Goal: Find contact information: Find contact information

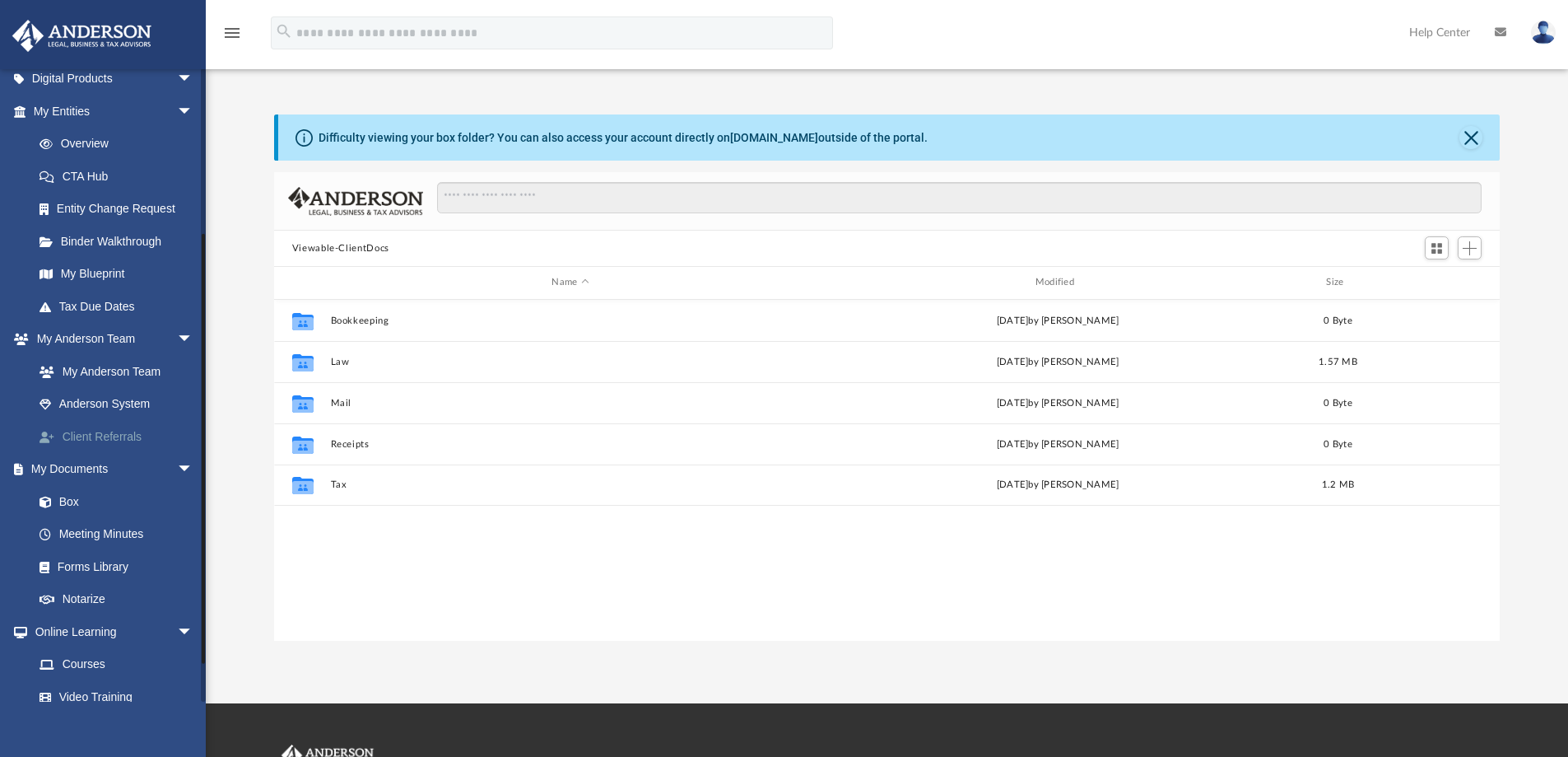
scroll to position [247, 0]
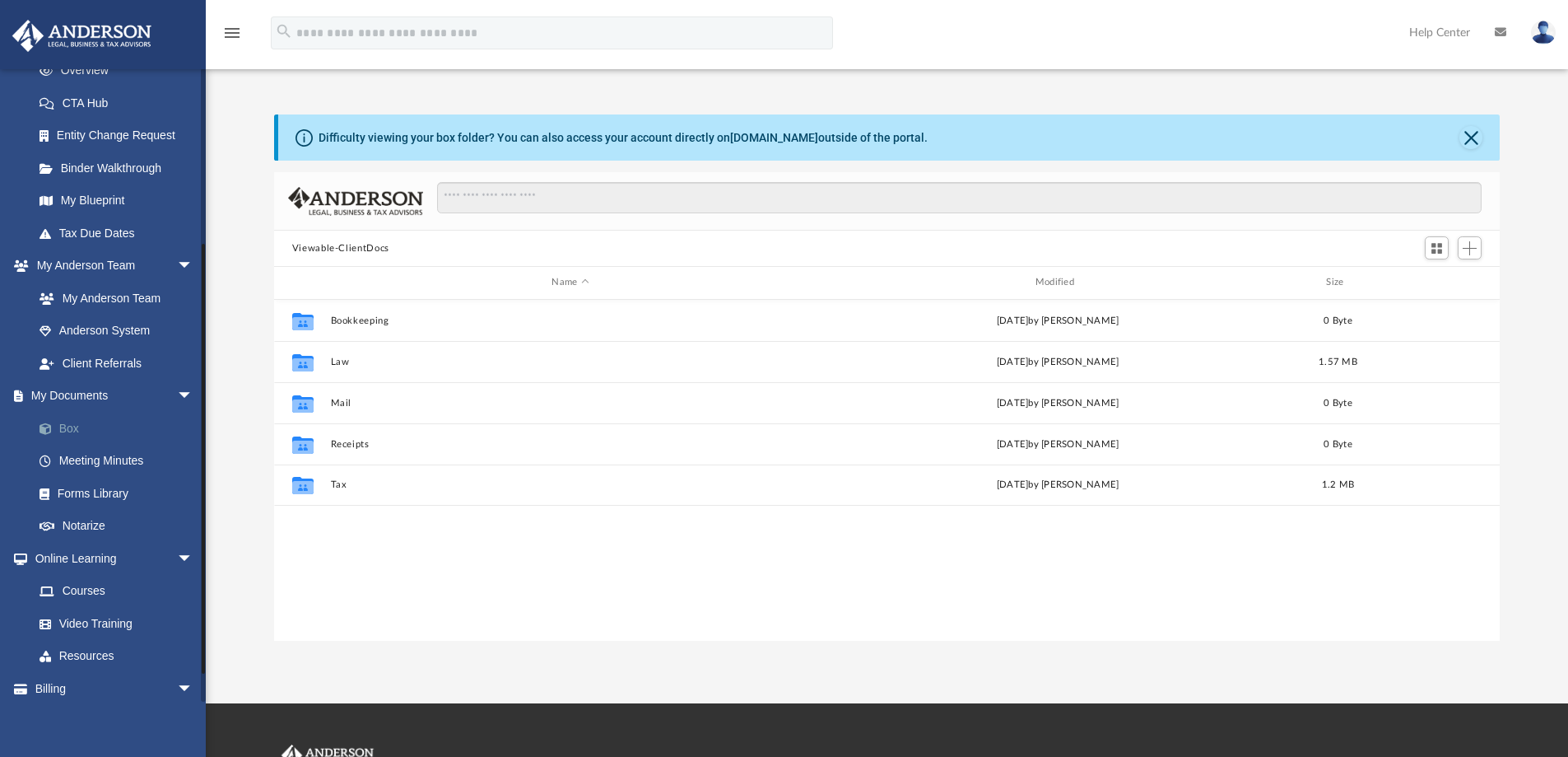
click at [61, 432] on link "Box" at bounding box center [120, 427] width 195 height 33
click at [71, 428] on link "Box" at bounding box center [120, 427] width 195 height 33
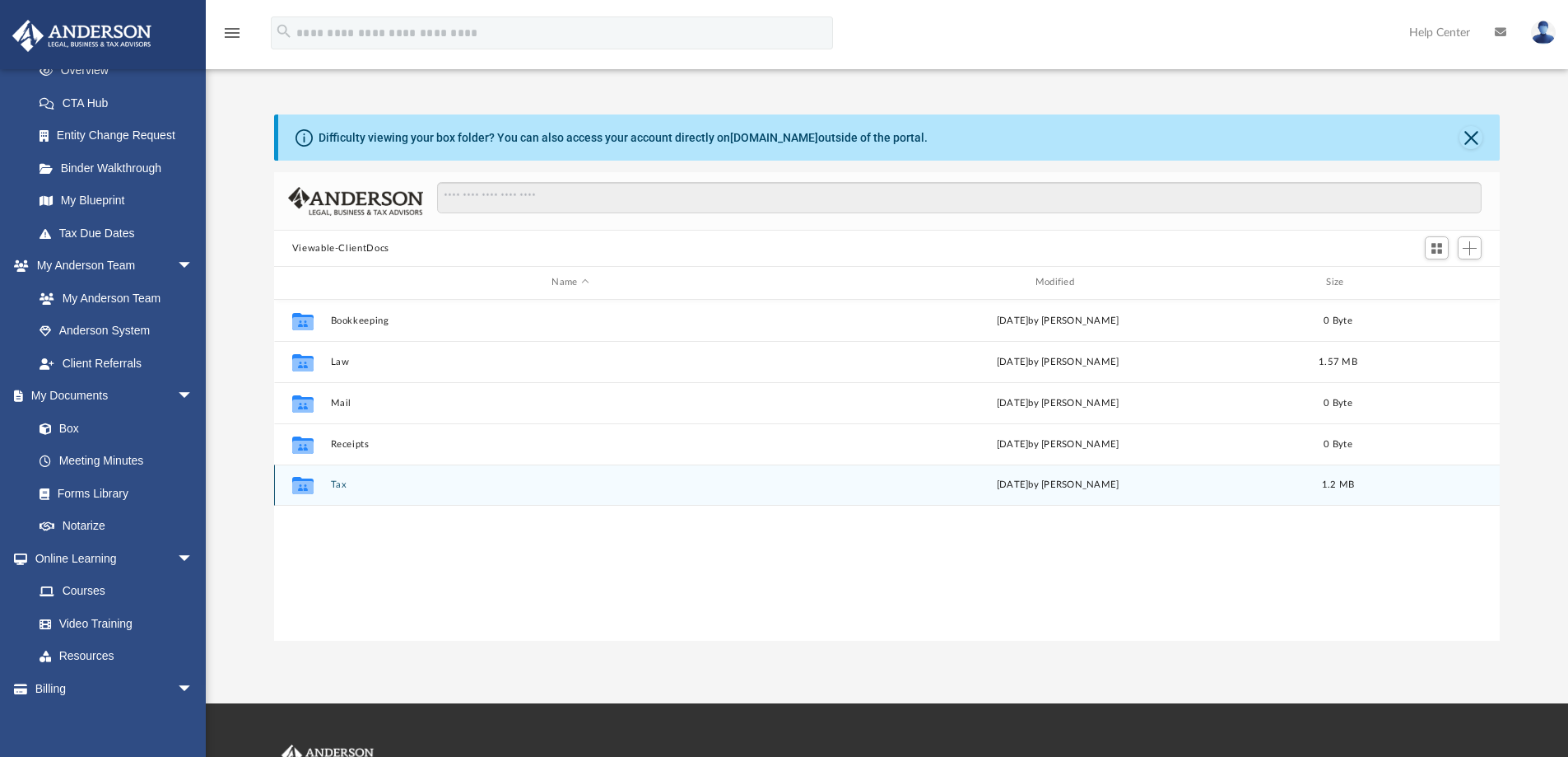
click at [339, 485] on button "Tax" at bounding box center [570, 485] width 479 height 11
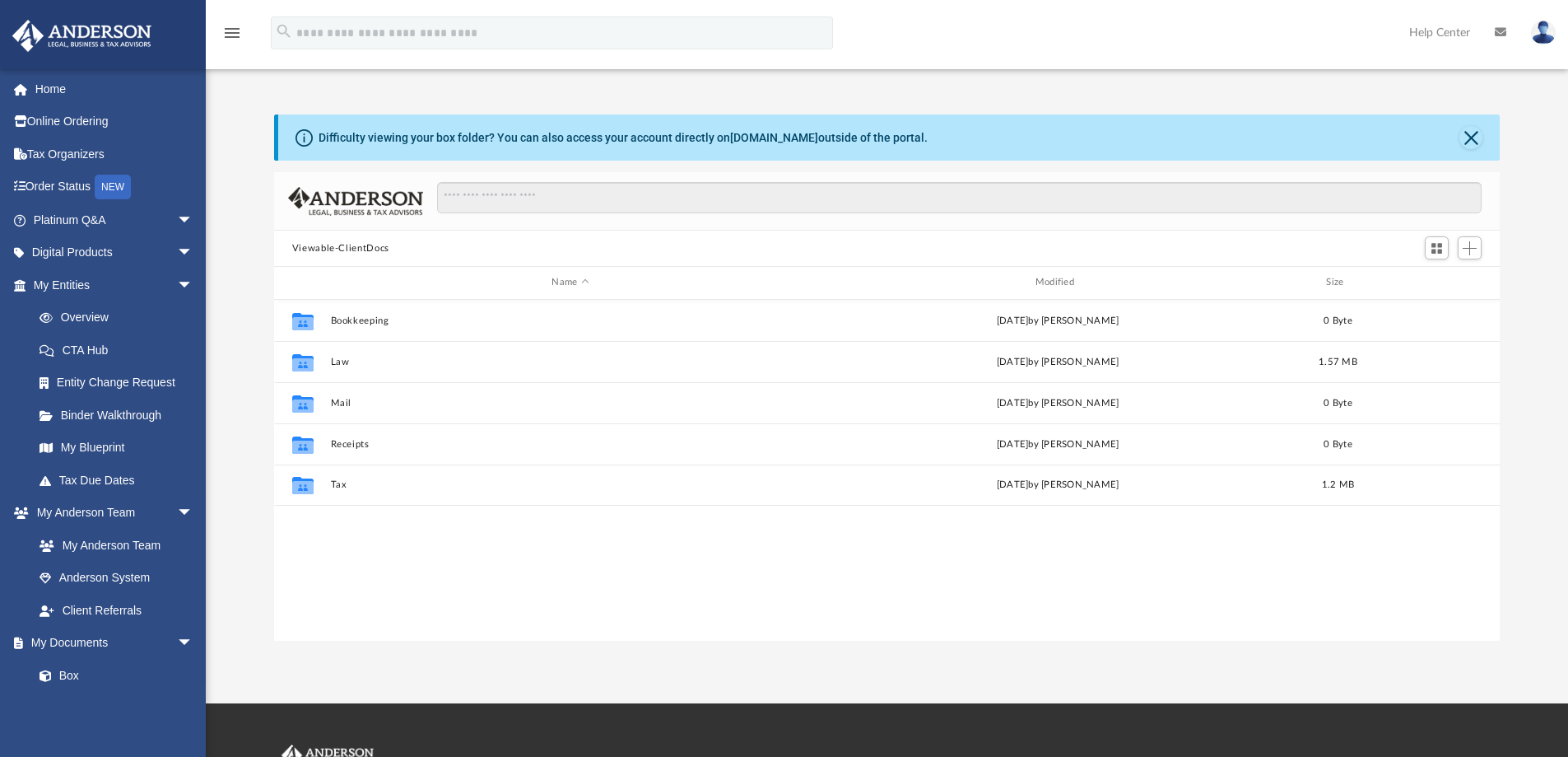
scroll to position [363, 1213]
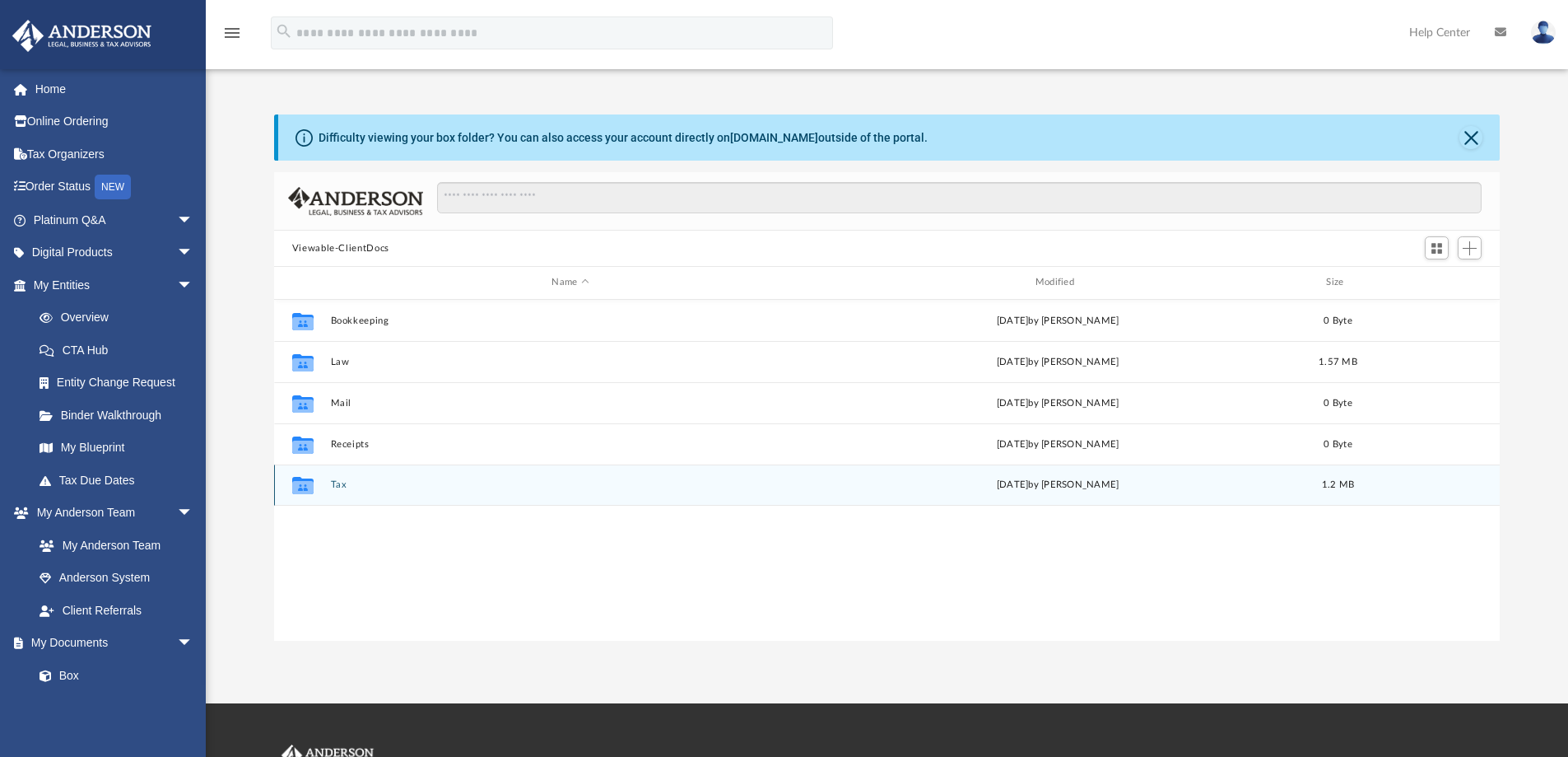
click at [333, 486] on button "Tax" at bounding box center [570, 485] width 479 height 11
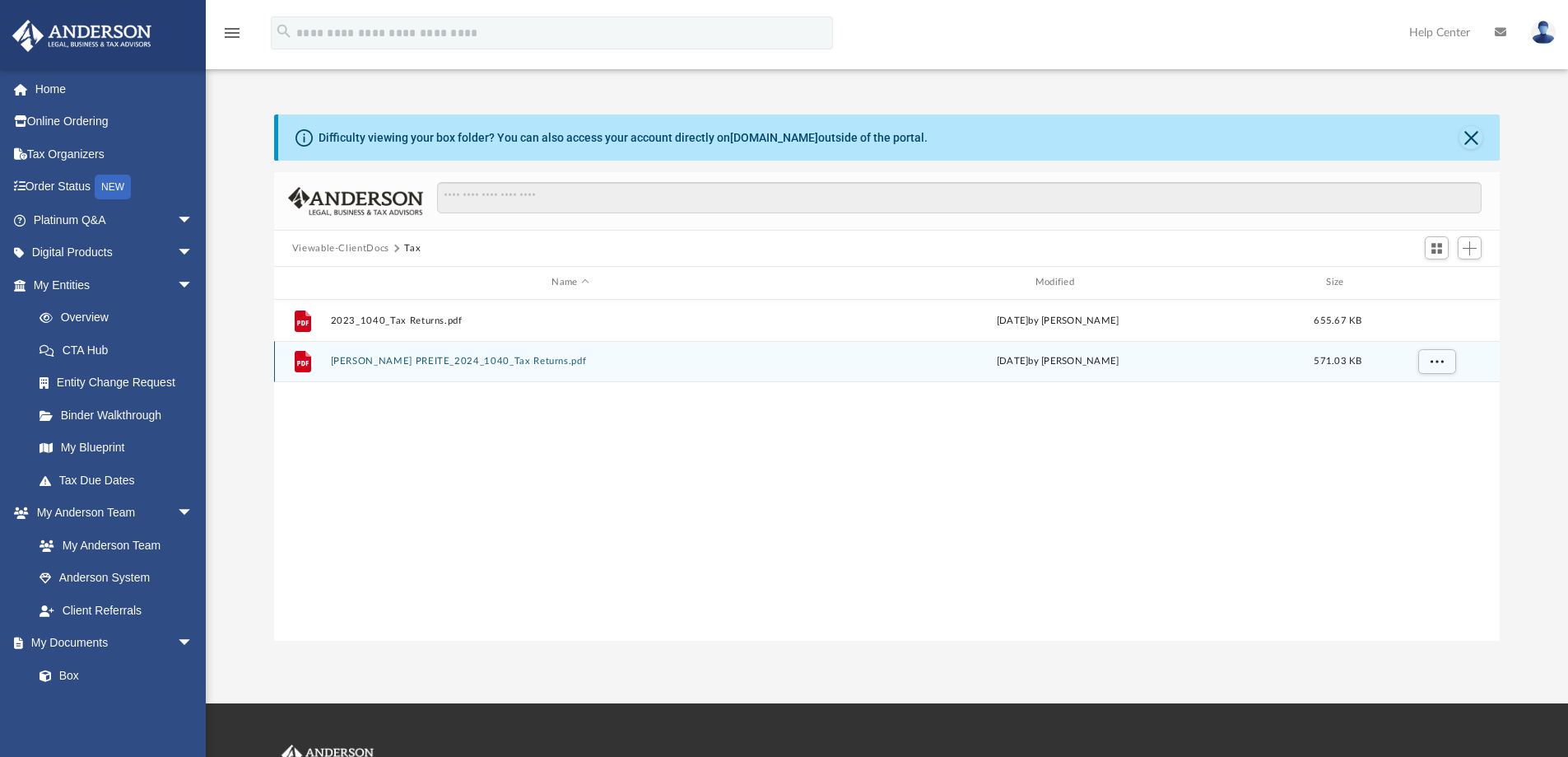
click at [405, 358] on button "[PERSON_NAME] PREITE_2024_1040_Tax Returns.pdf" at bounding box center [570, 361] width 479 height 11
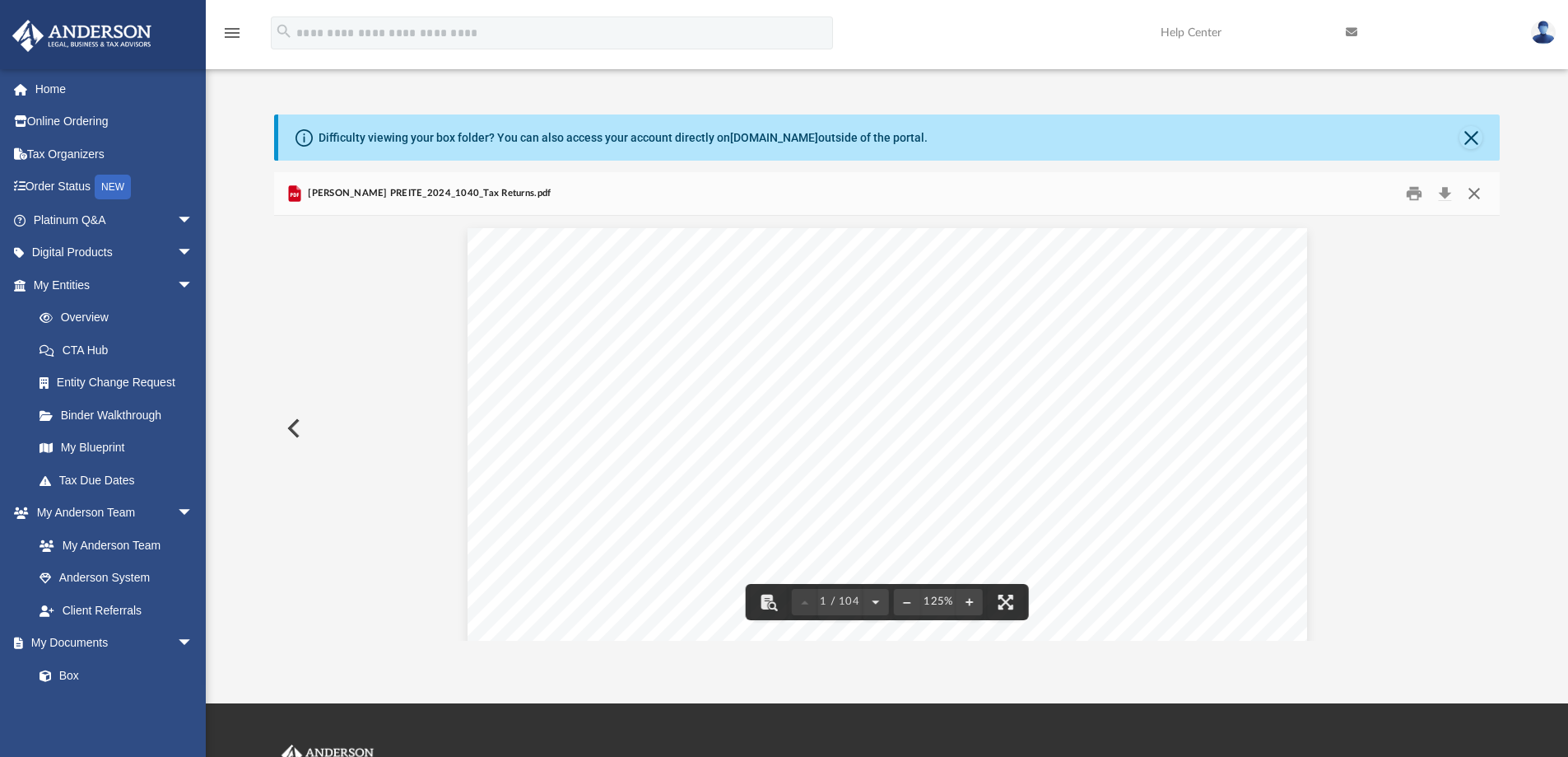
click at [1473, 190] on button "Close" at bounding box center [1474, 194] width 30 height 26
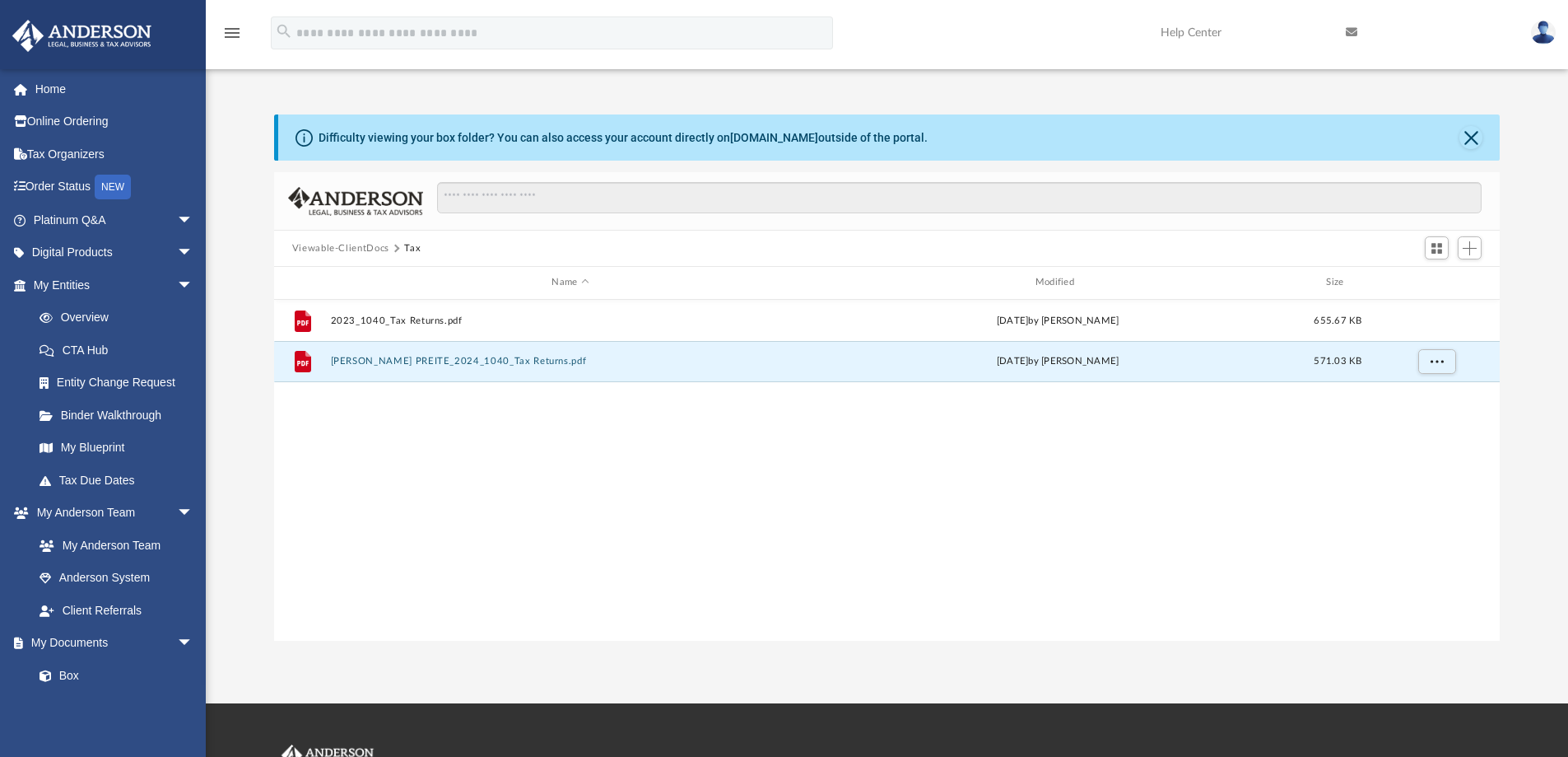
click at [315, 250] on button "Viewable-ClientDocs" at bounding box center [341, 248] width 97 height 15
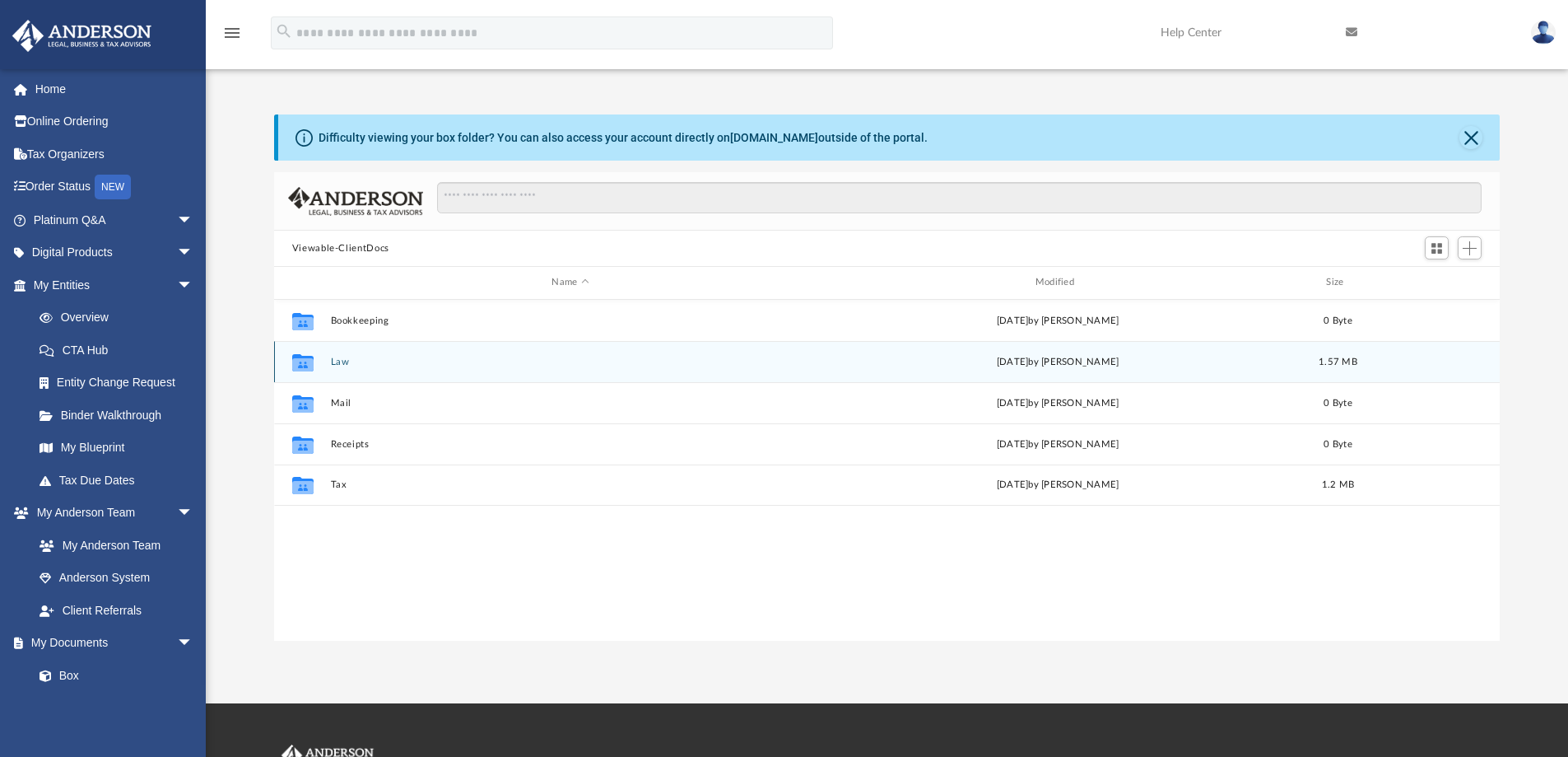
click at [340, 363] on button "Law" at bounding box center [570, 362] width 479 height 11
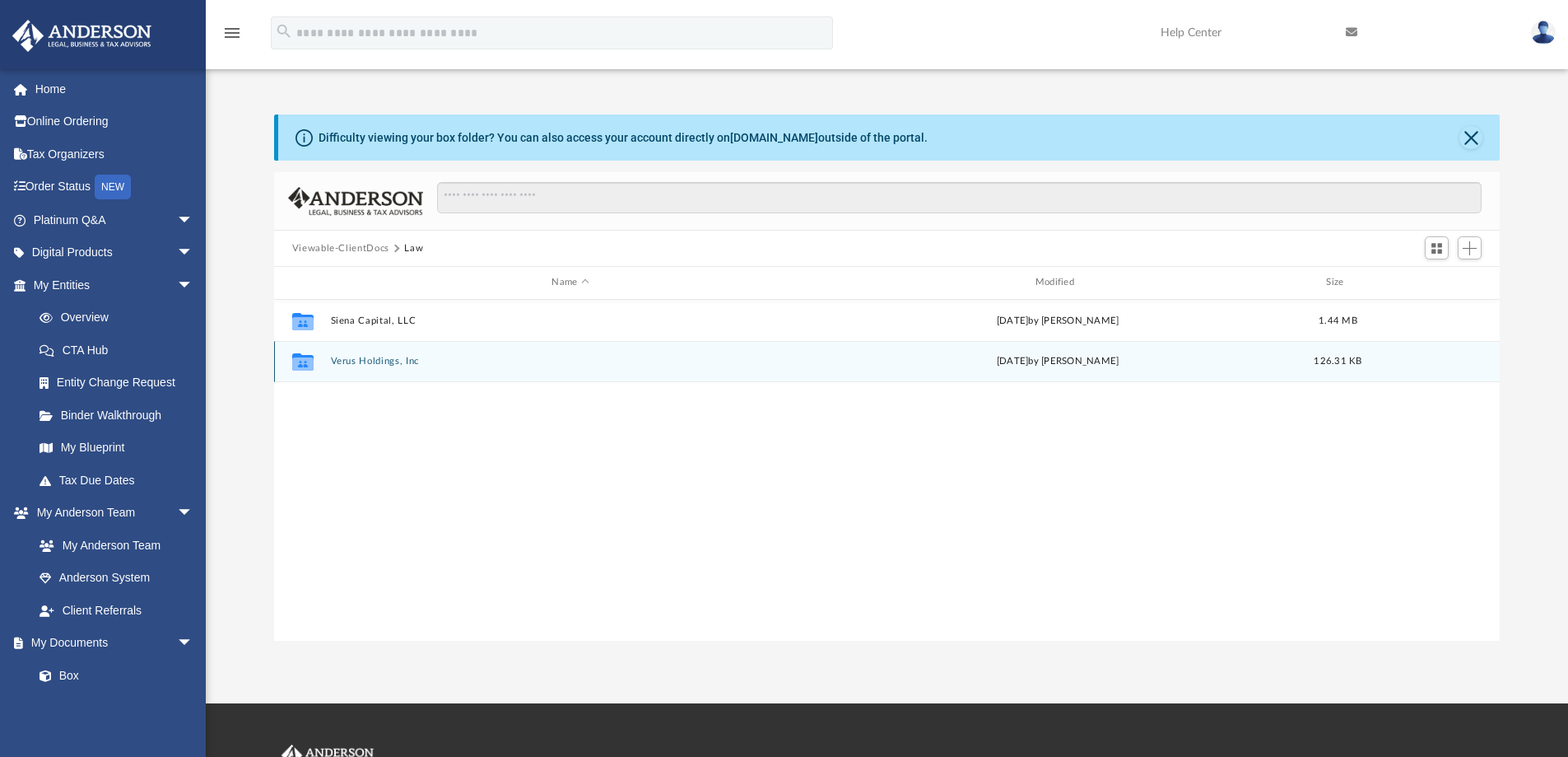
click at [389, 366] on button "Verus Holdings, Inc" at bounding box center [570, 361] width 479 height 11
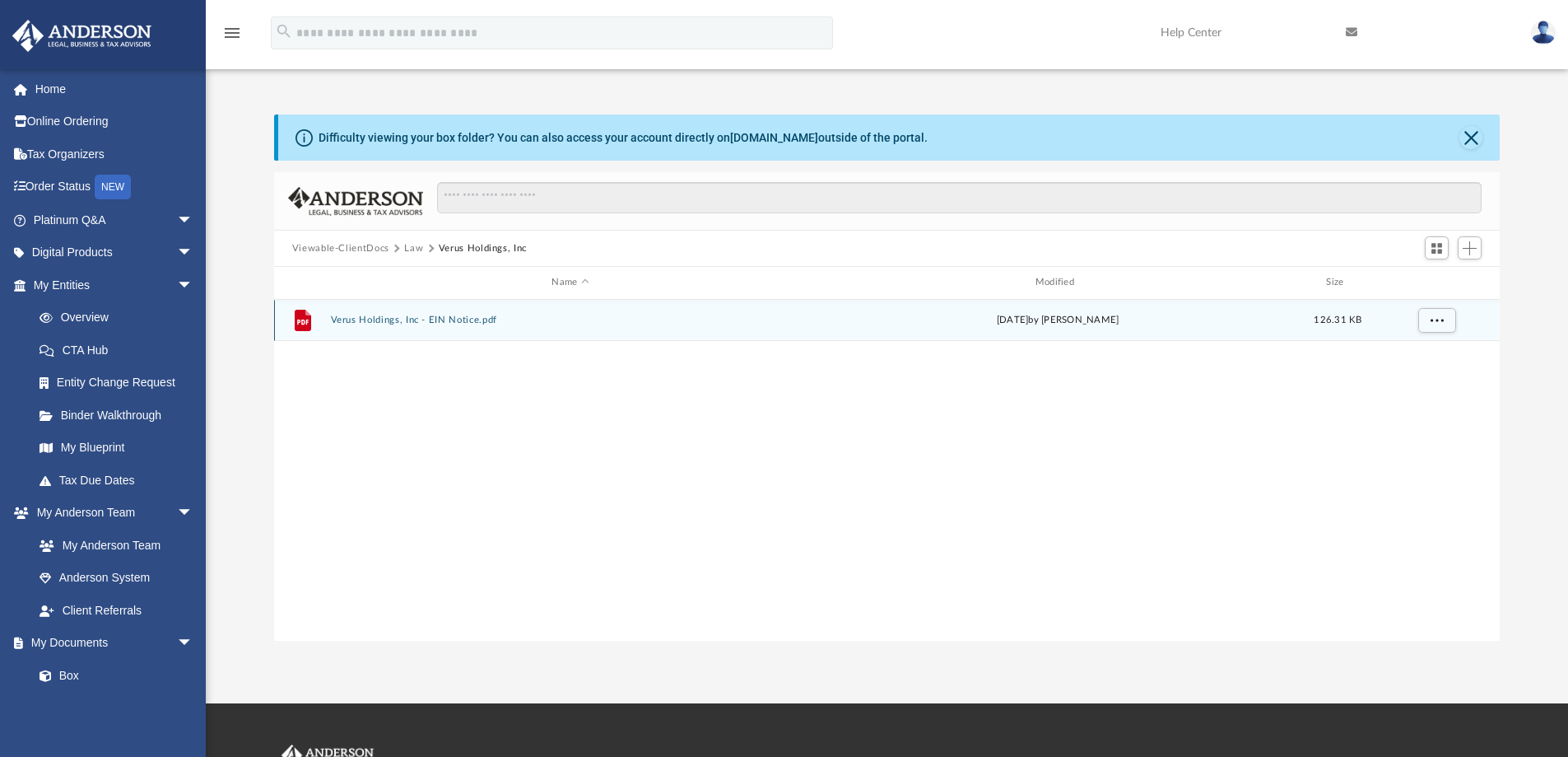
click at [370, 318] on button "Verus Holdings, Inc - EIN Notice.pdf" at bounding box center [570, 319] width 479 height 11
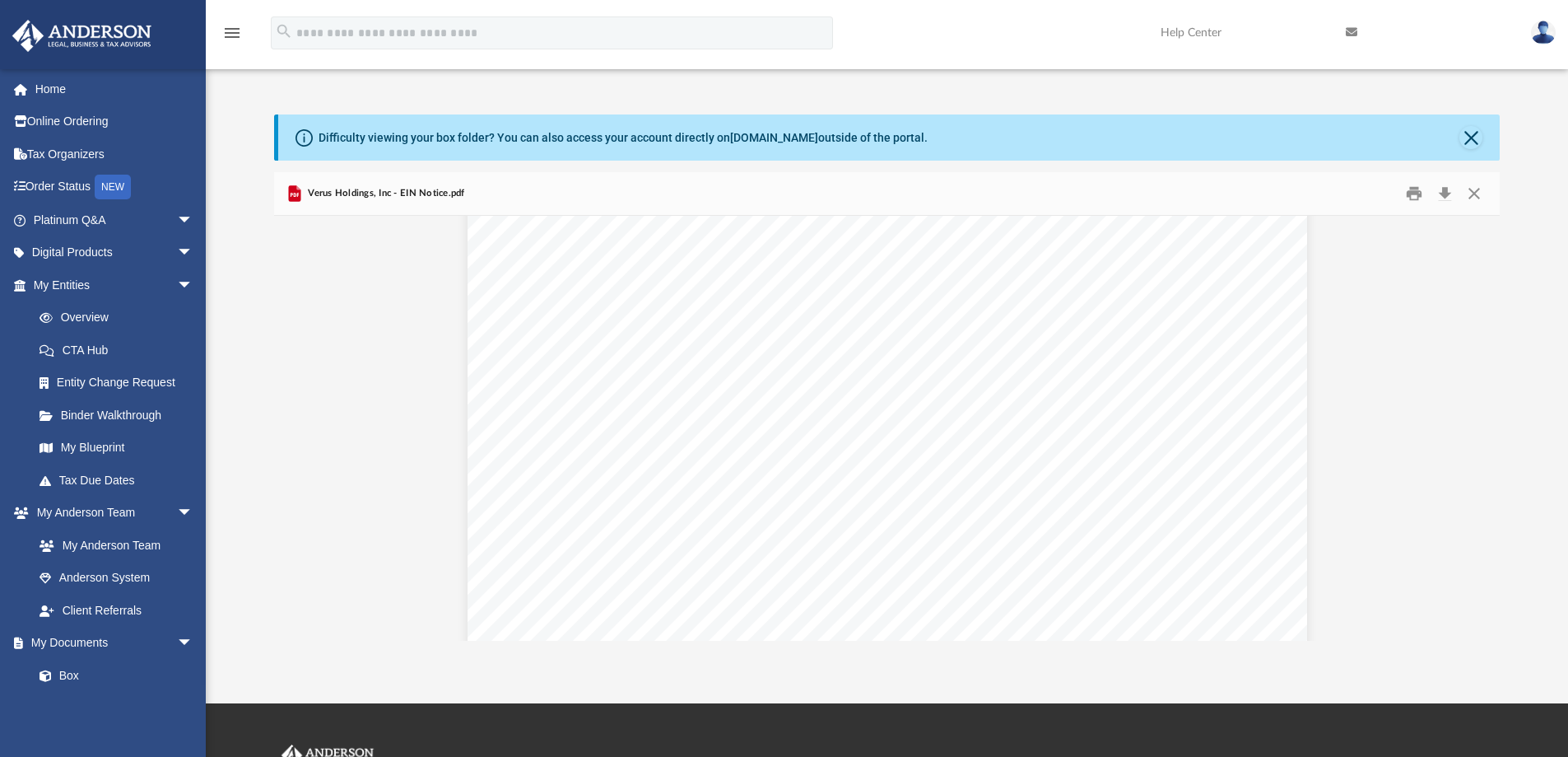
scroll to position [0, 0]
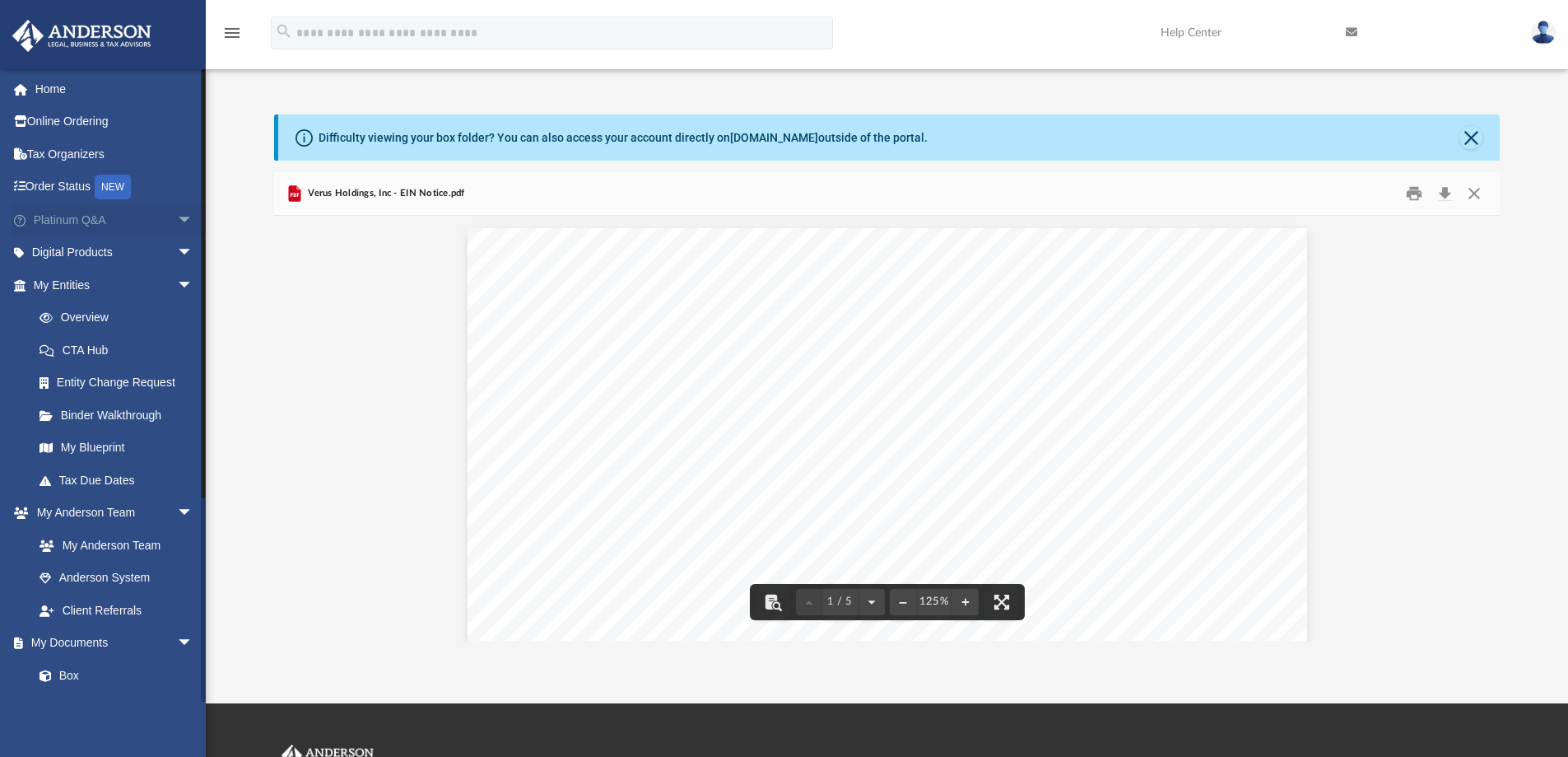
click at [56, 218] on link "Platinum Q&A arrow_drop_down" at bounding box center [115, 219] width 207 height 33
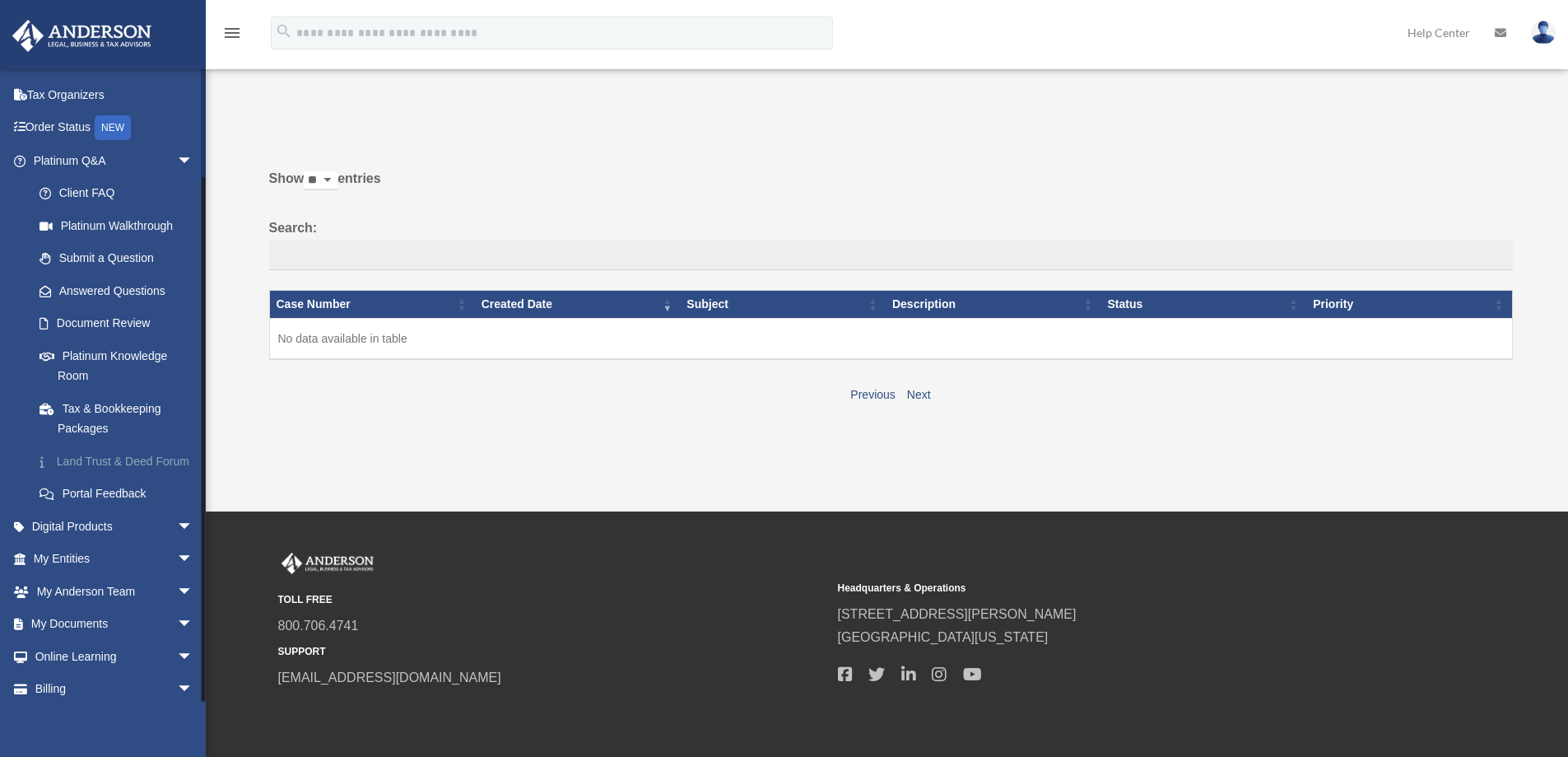
scroll to position [119, 0]
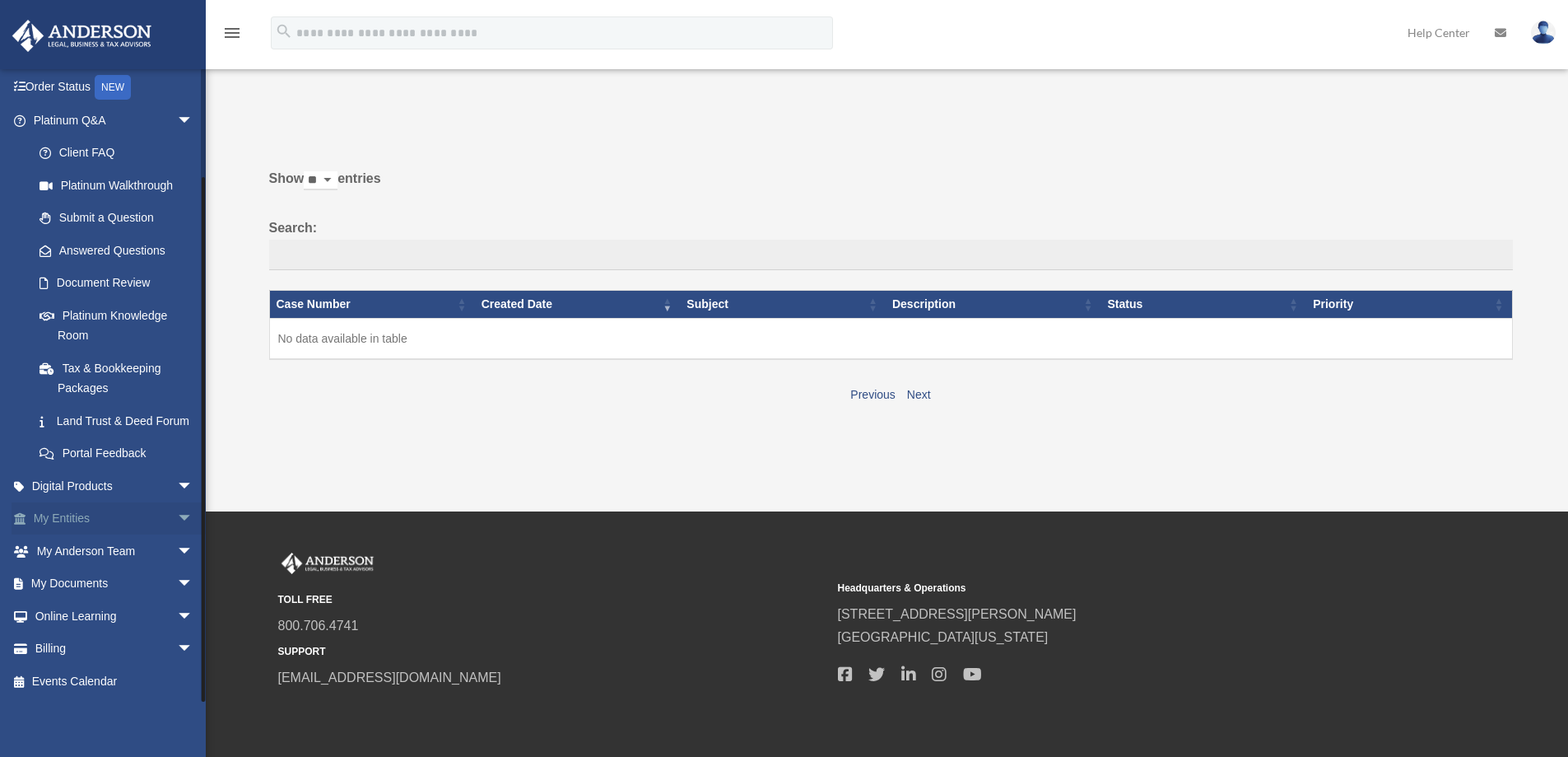
click at [177, 517] on span "arrow_drop_down" at bounding box center [193, 519] width 33 height 34
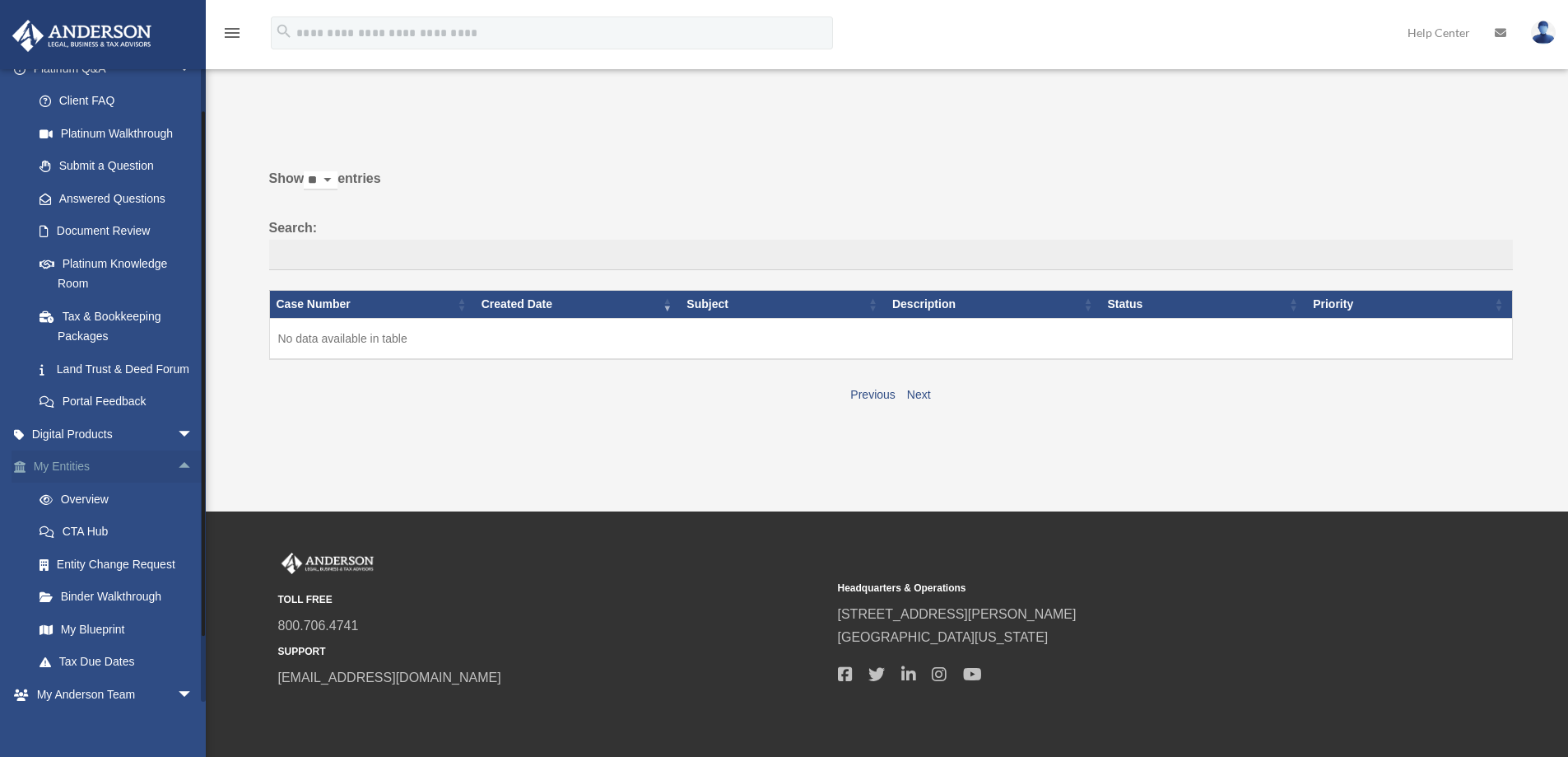
scroll to position [202, 0]
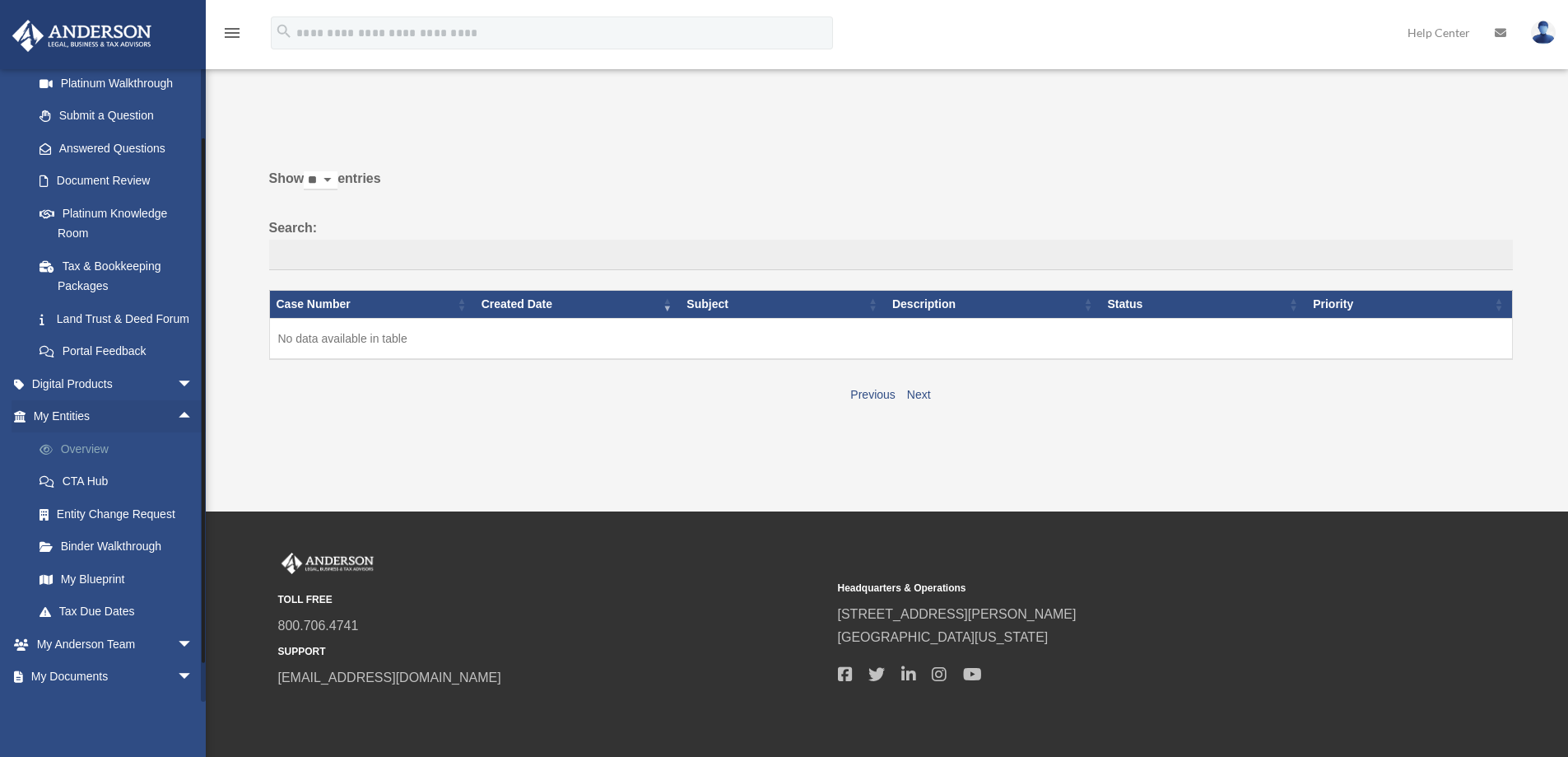
click at [94, 465] on link "Overview" at bounding box center [120, 448] width 195 height 33
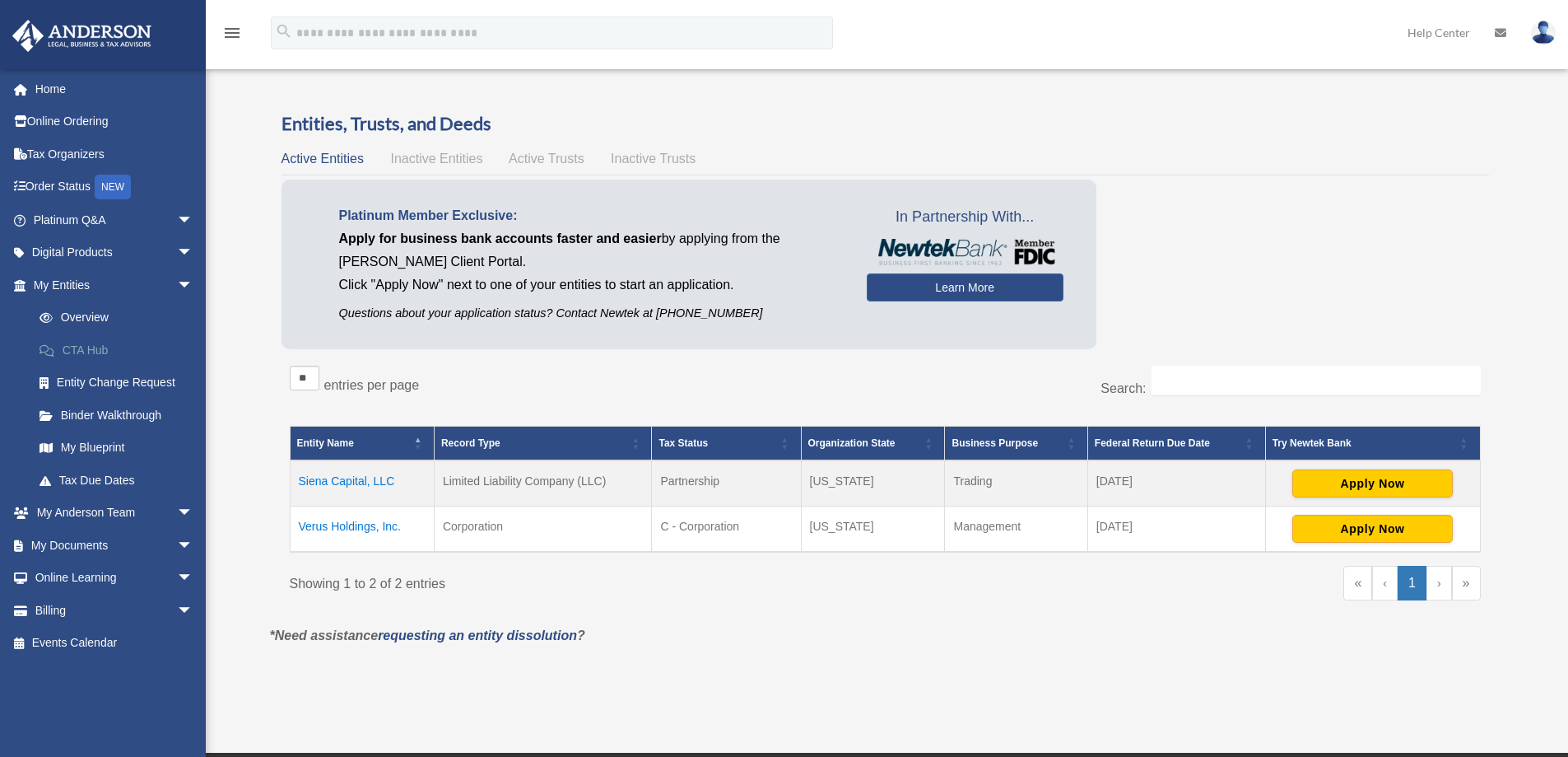
click at [89, 346] on link "CTA Hub" at bounding box center [120, 350] width 195 height 33
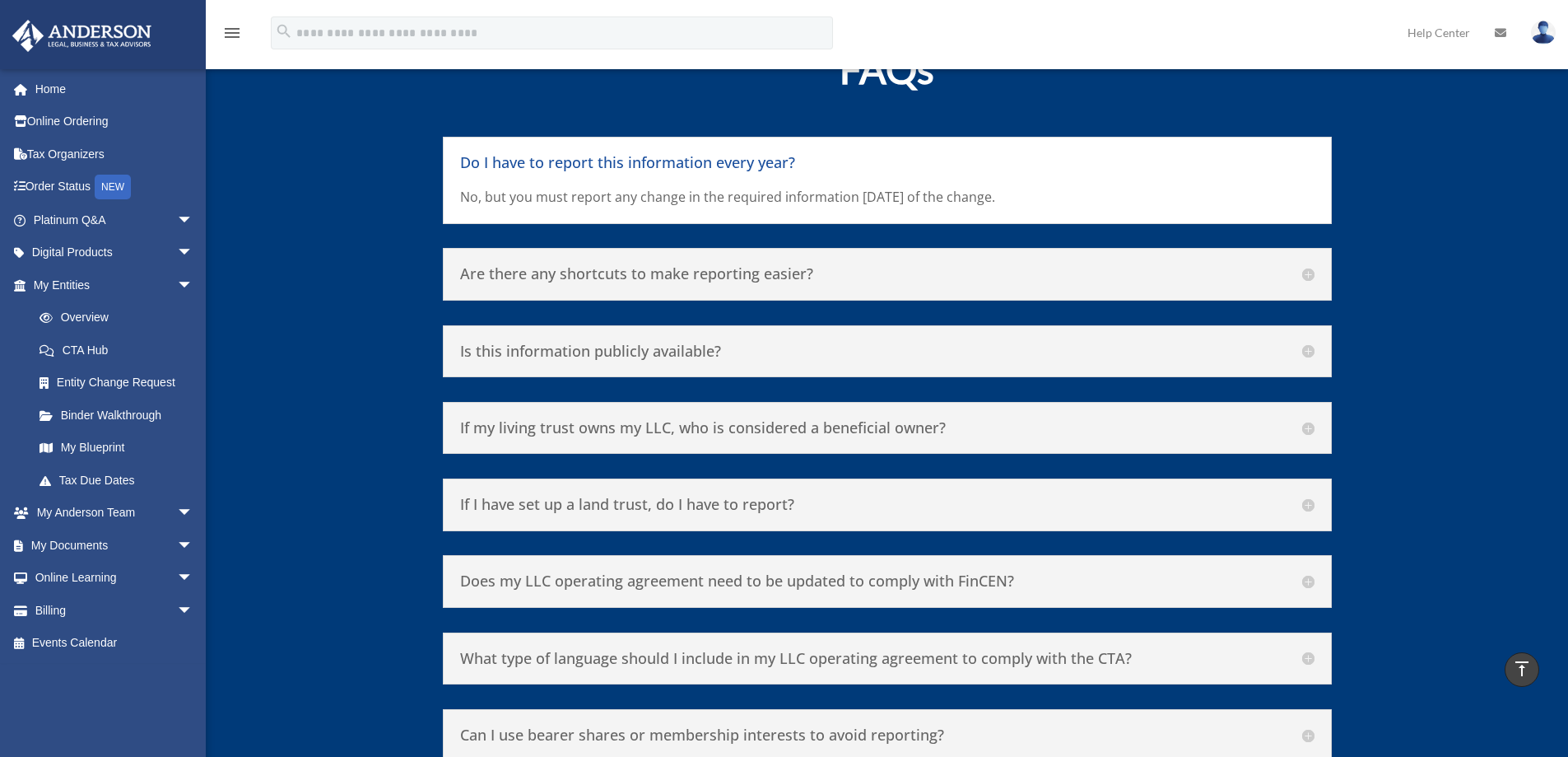
scroll to position [7410, 0]
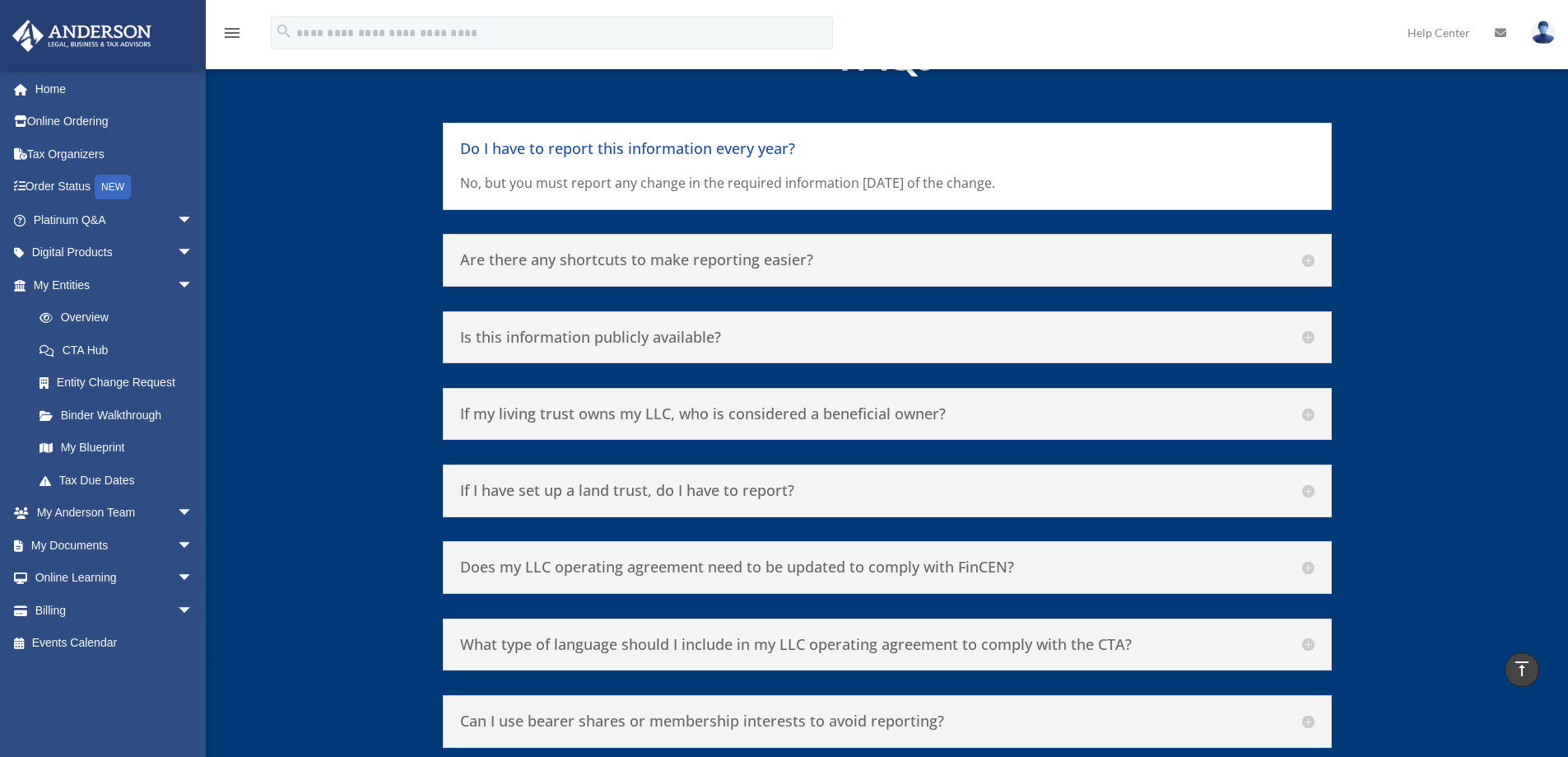
click at [1307, 405] on h5 "If my living trust owns my LLC, who is considered a beneficial owner?" at bounding box center [888, 414] width 855 height 18
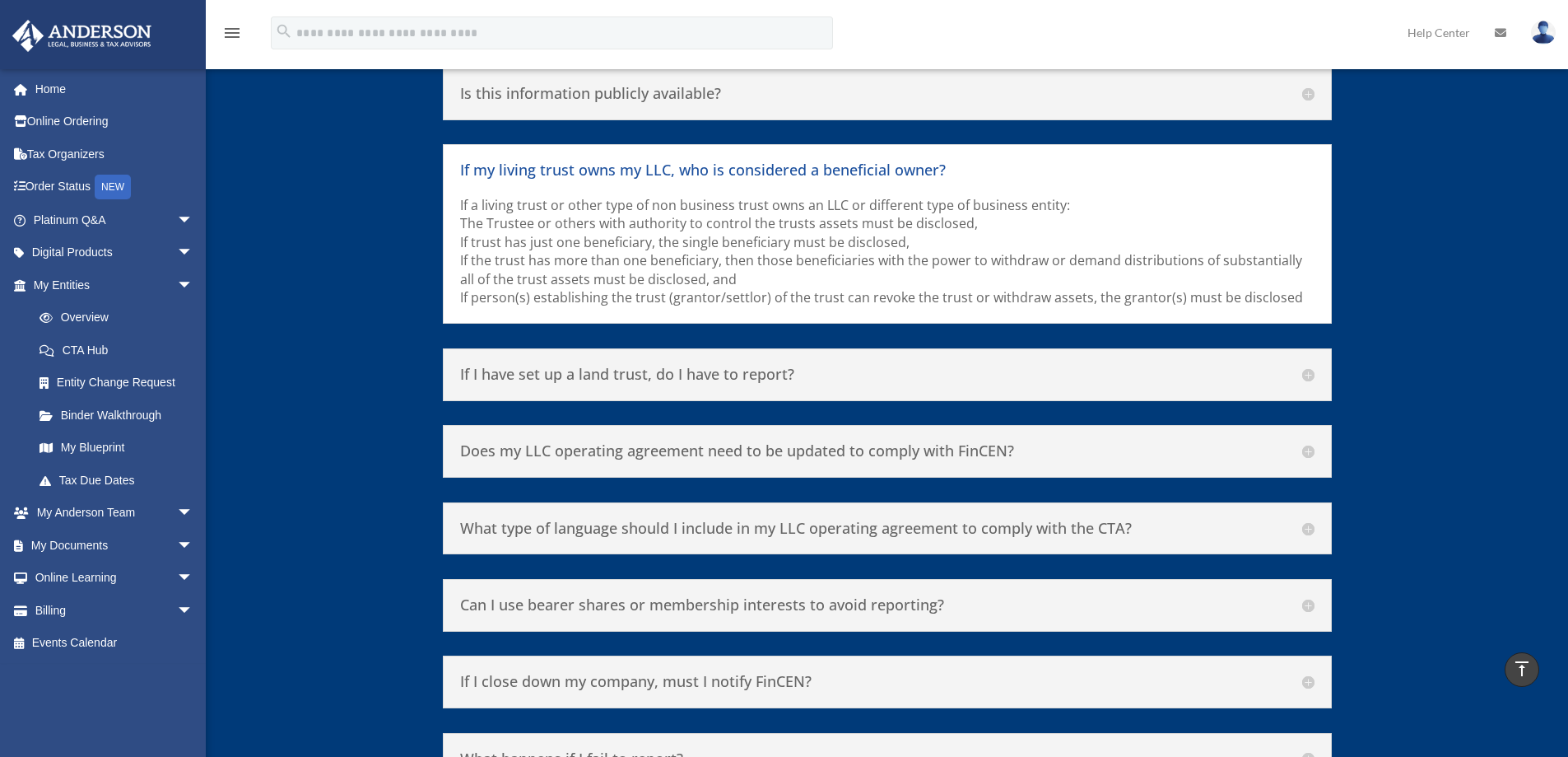
scroll to position [7657, 0]
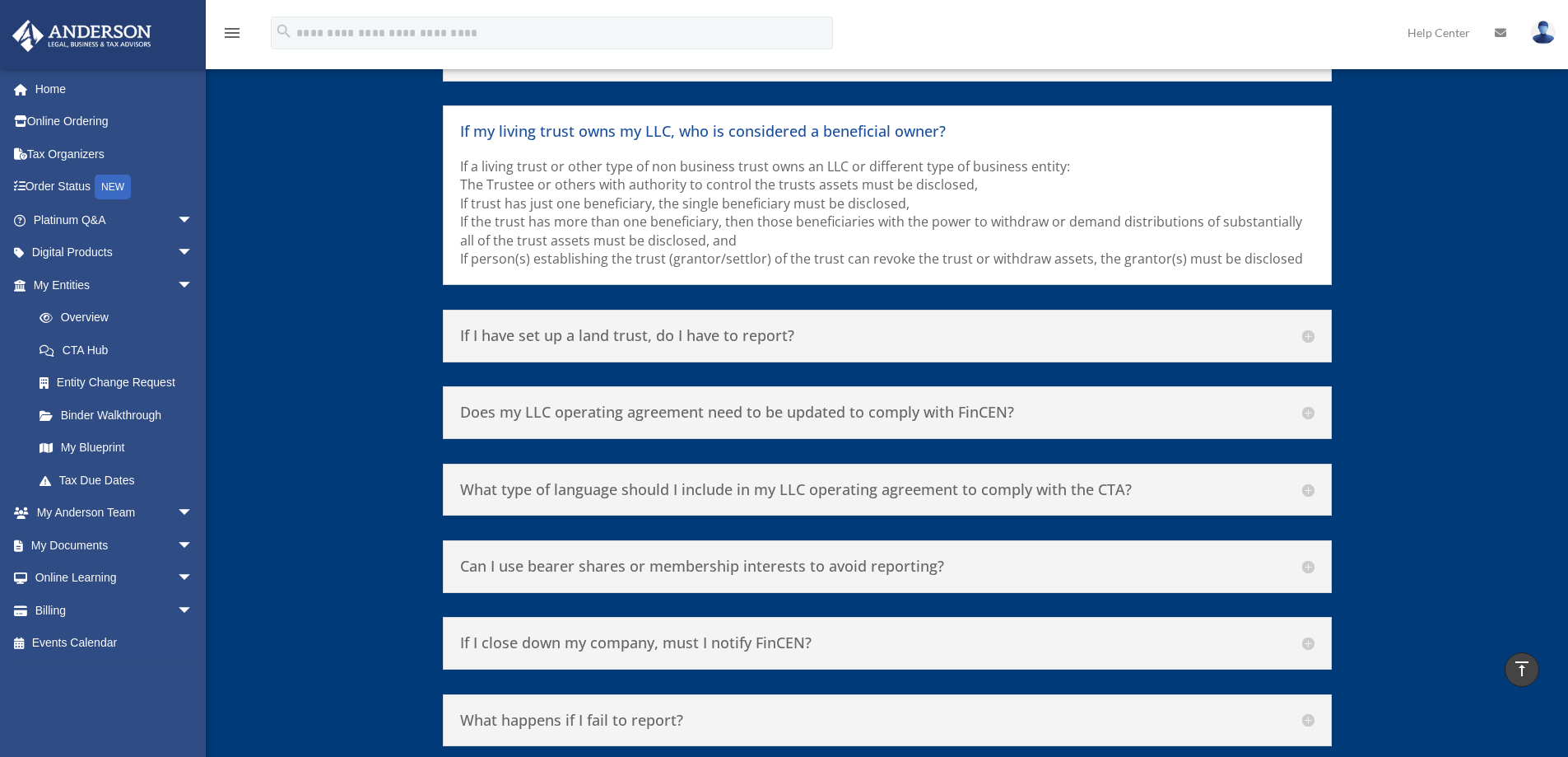
click at [1310, 481] on h5 "What type of language should I include in my LLC operating agreement to comply …" at bounding box center [888, 489] width 855 height 18
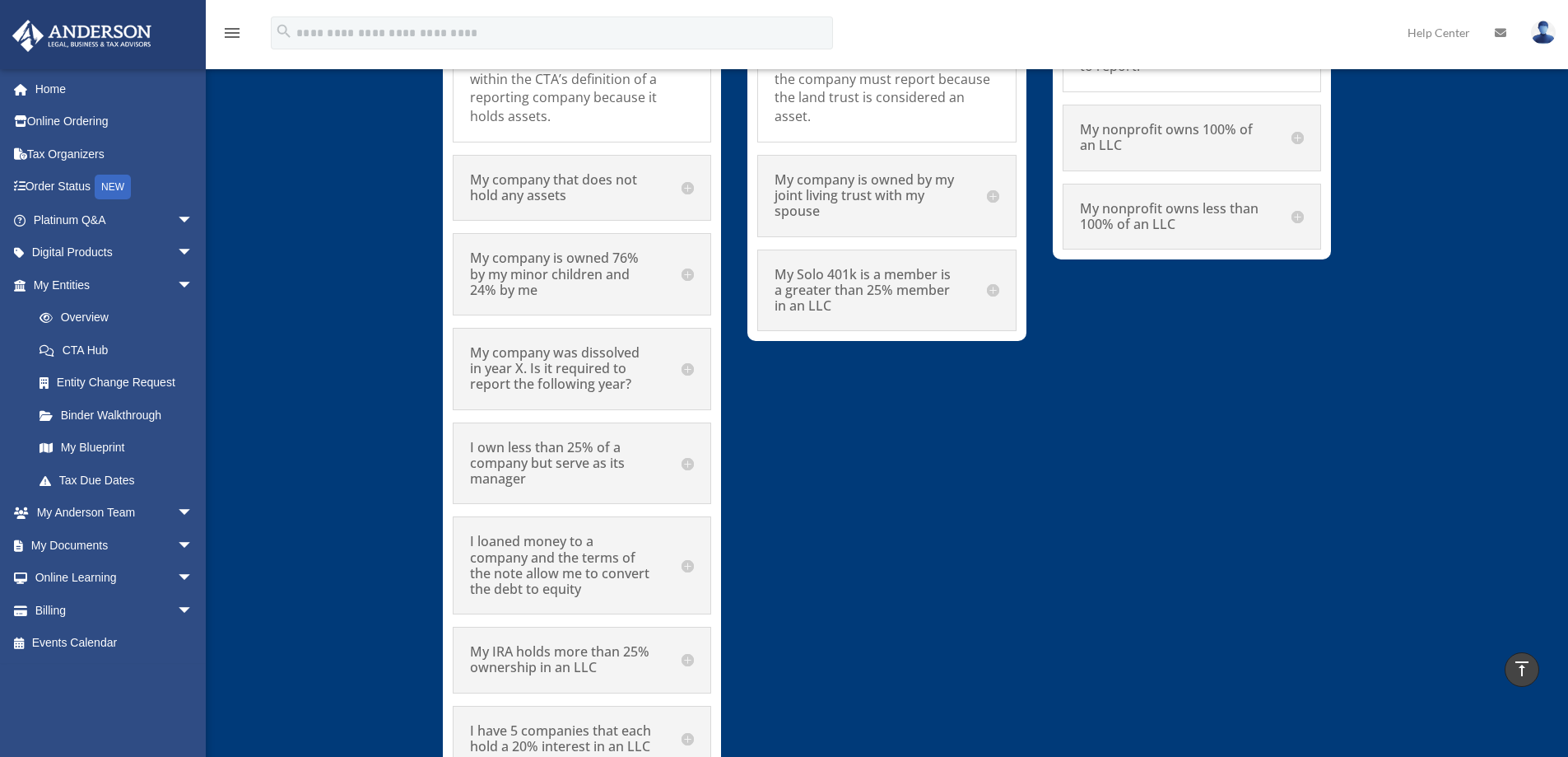
scroll to position [9222, 0]
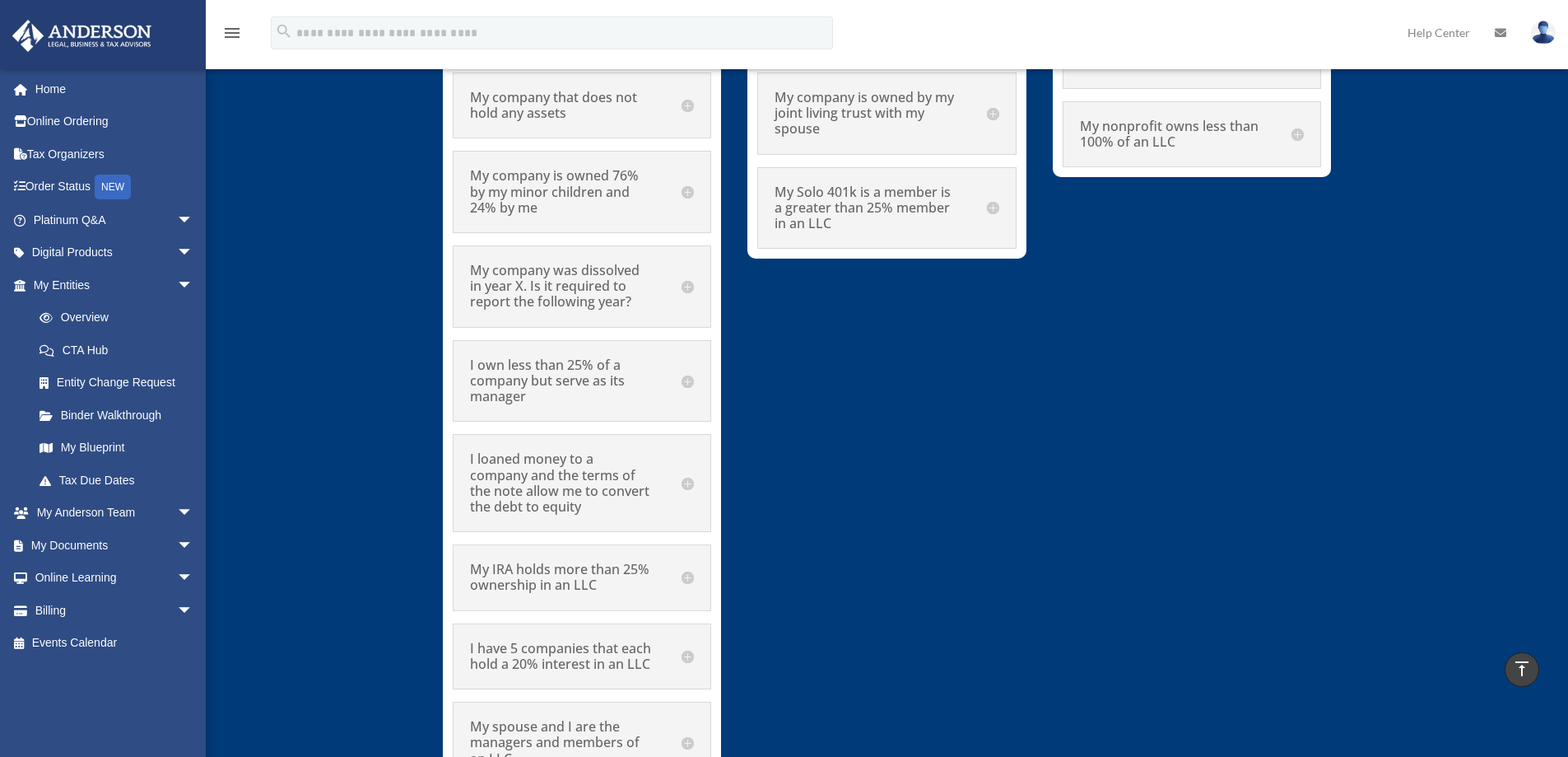
click at [689, 451] on h5 "I loaned money to a company and the terms of the note allow me to convert the d…" at bounding box center [581, 483] width 224 height 63
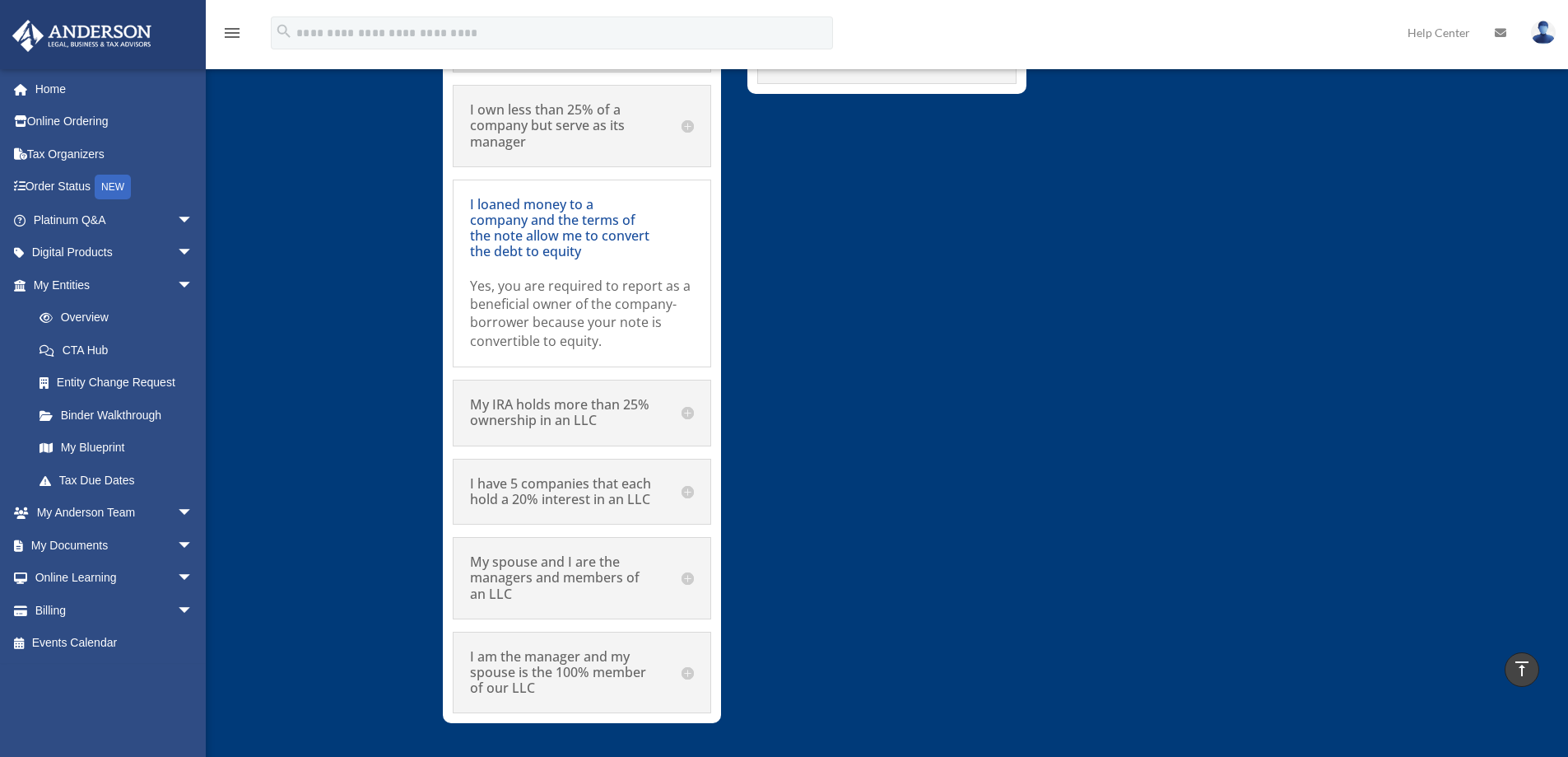
scroll to position [9468, 0]
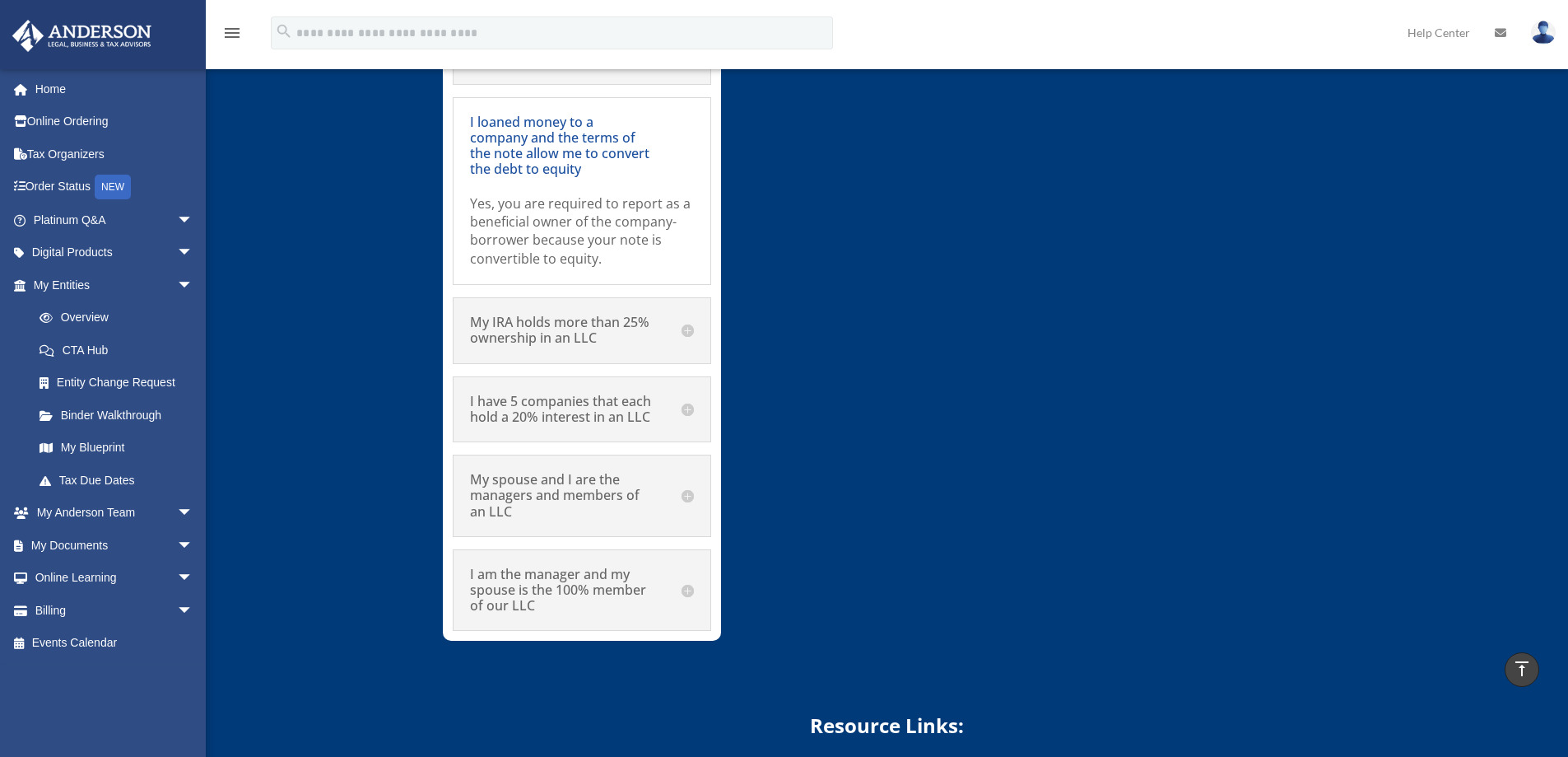
click at [694, 455] on div "My spouse and I are the managers and members of an LLC The LLC is required to r…" at bounding box center [581, 495] width 259 height 82
click at [681, 472] on h5 "My spouse and I are the managers and members of an LLC" at bounding box center [581, 495] width 224 height 48
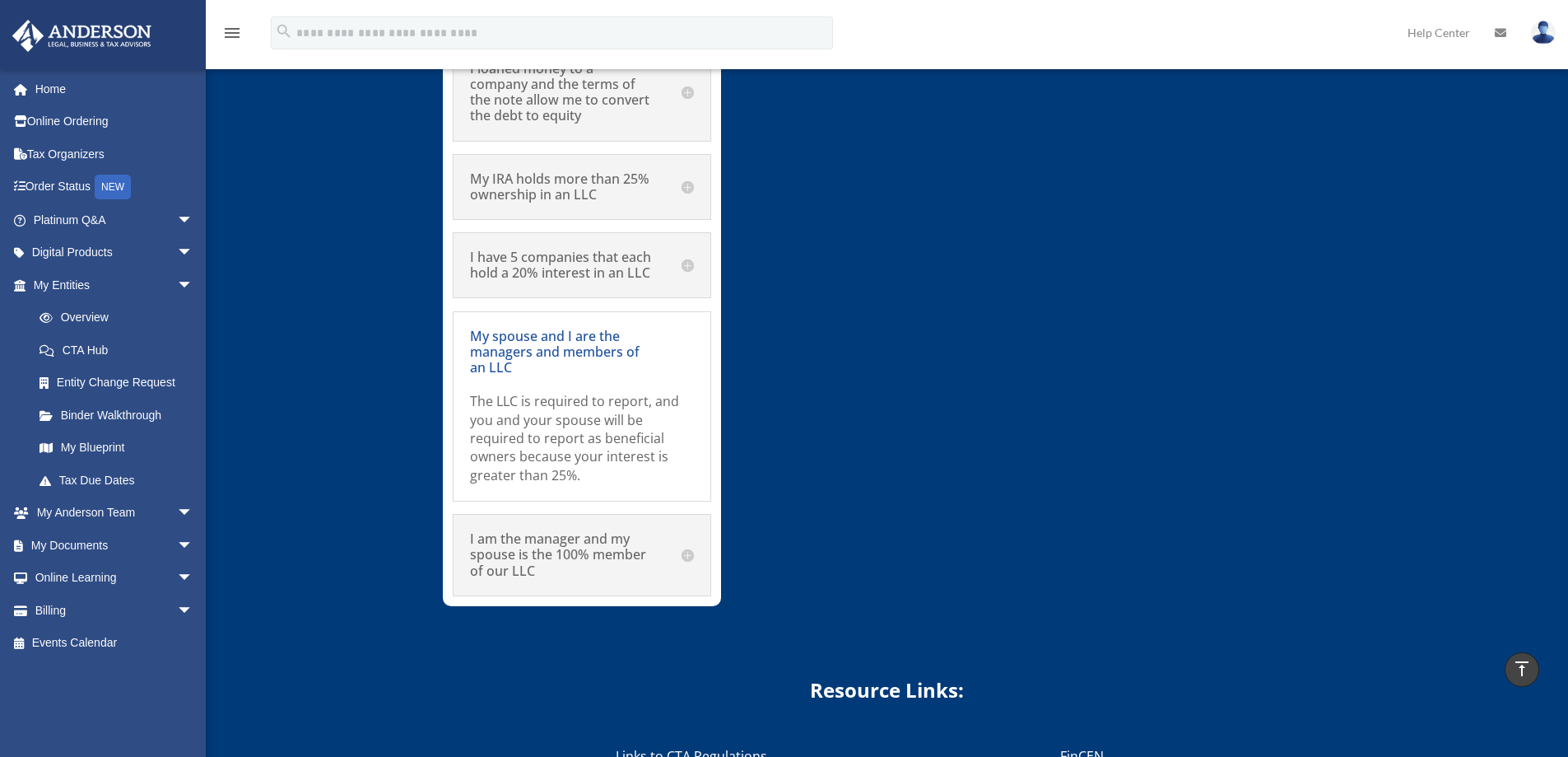
scroll to position [9551, 0]
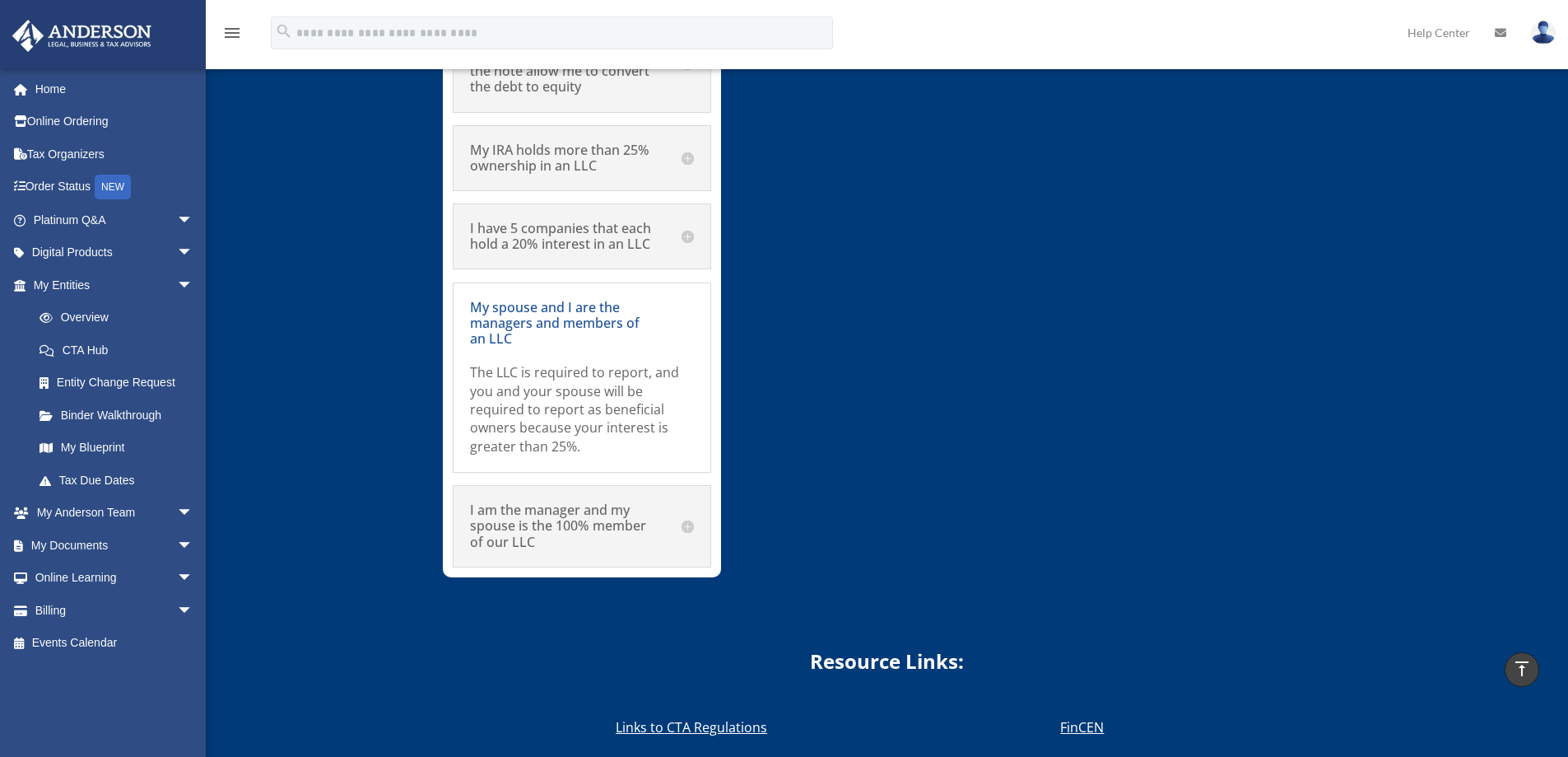
click at [686, 502] on h5 "I am the manager and my spouse is the 100% member of our LLC" at bounding box center [581, 526] width 224 height 48
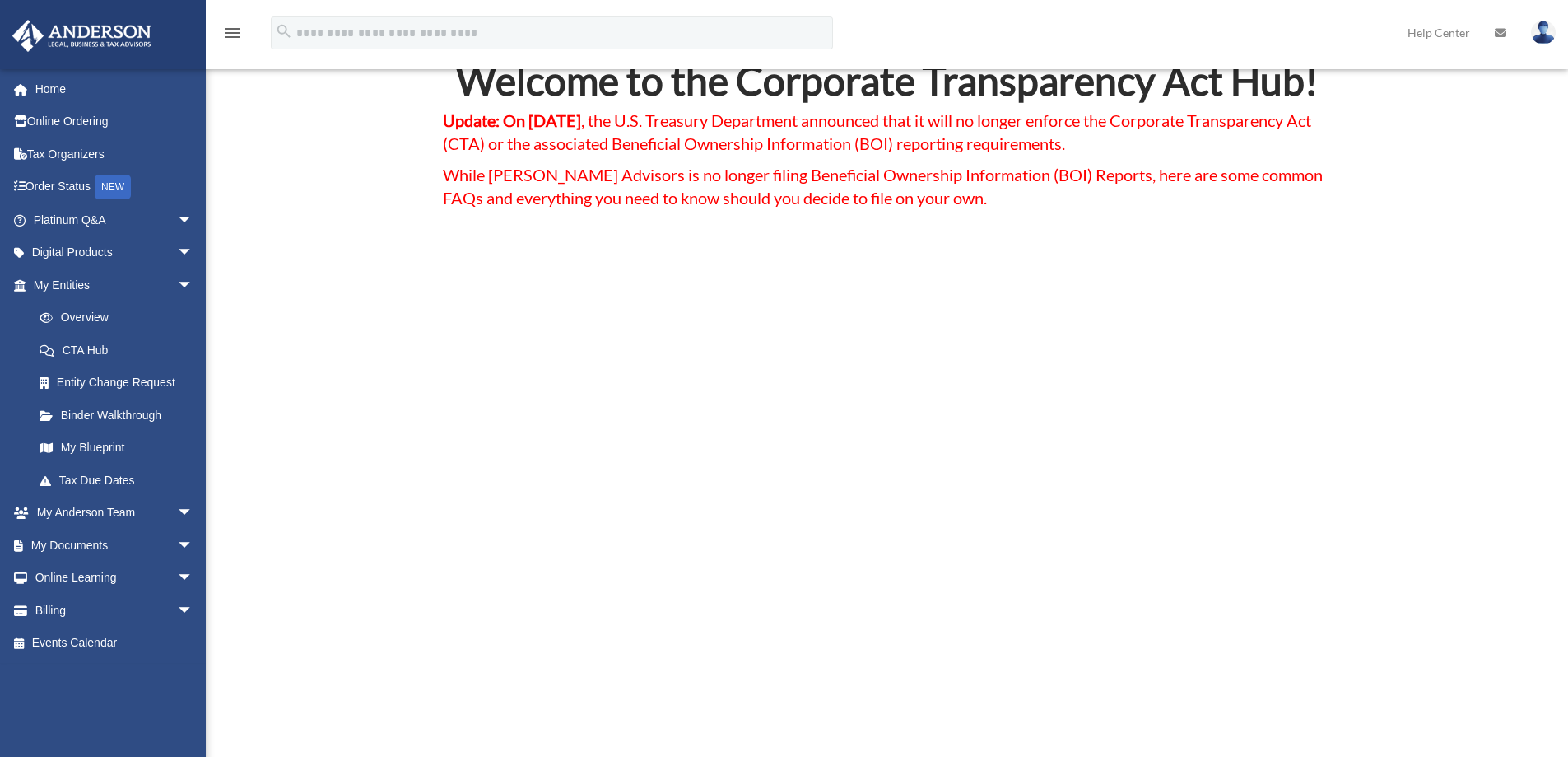
scroll to position [0, 0]
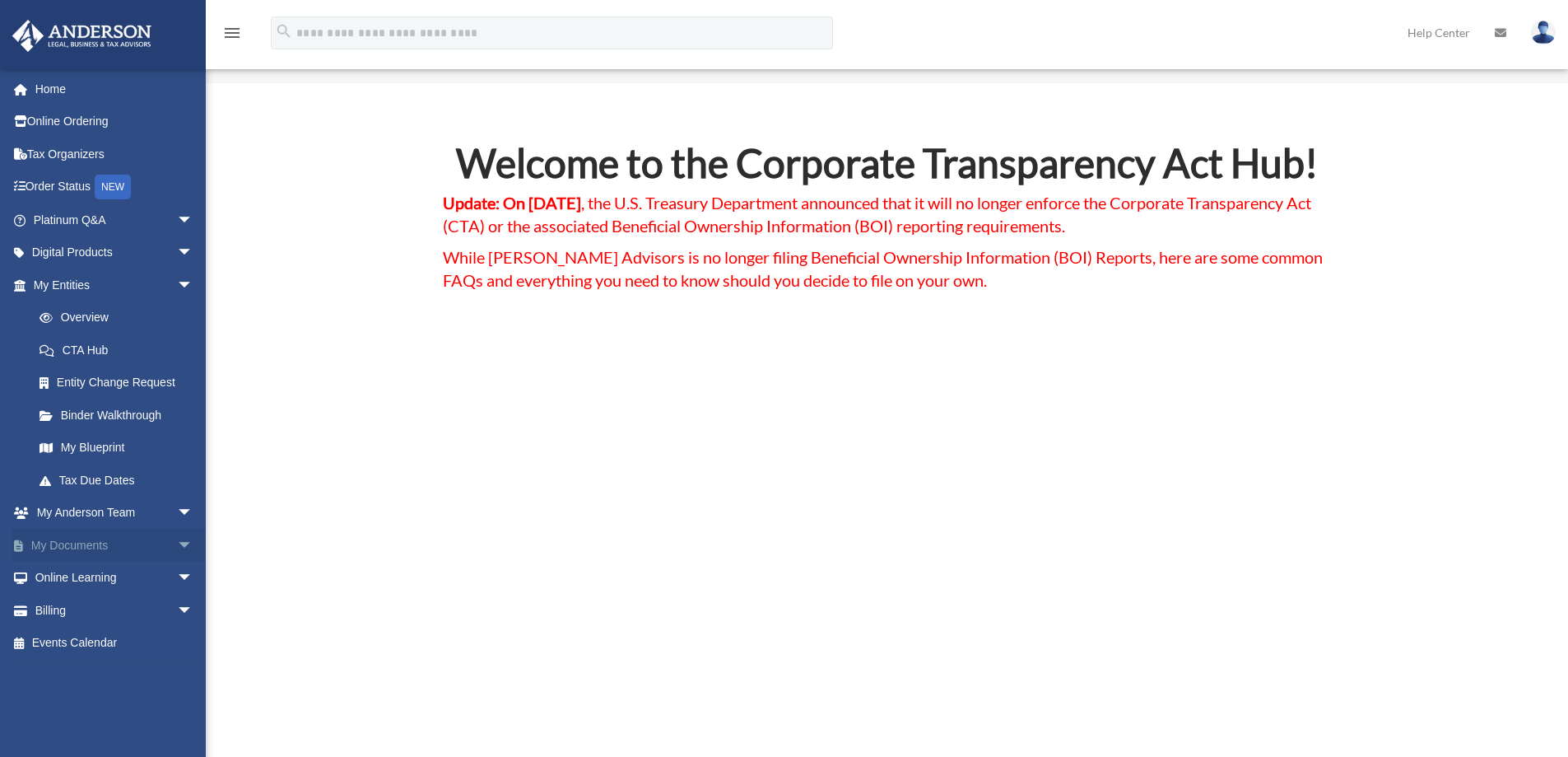
click at [177, 543] on span "arrow_drop_down" at bounding box center [193, 545] width 33 height 34
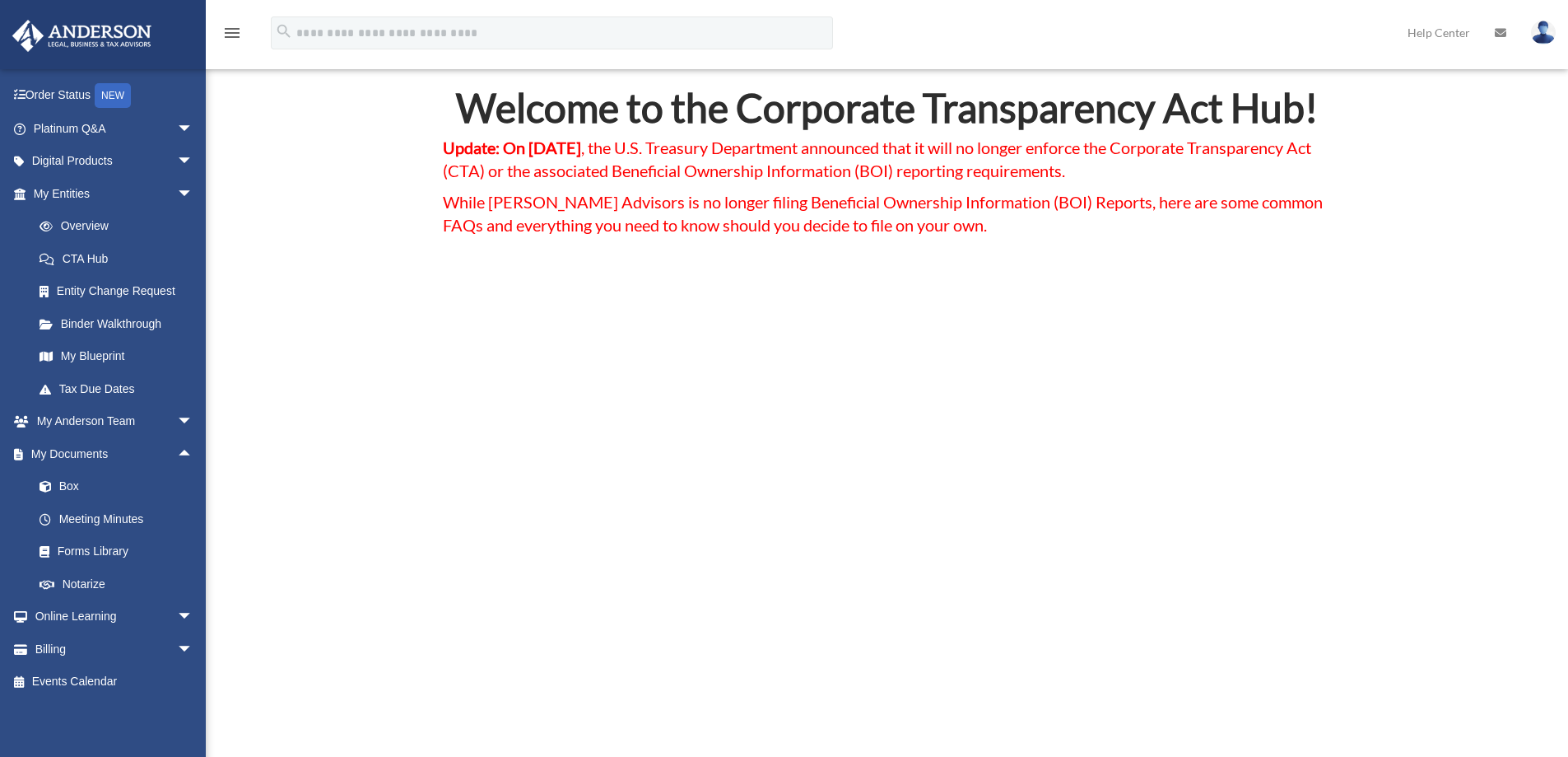
scroll to position [82, 0]
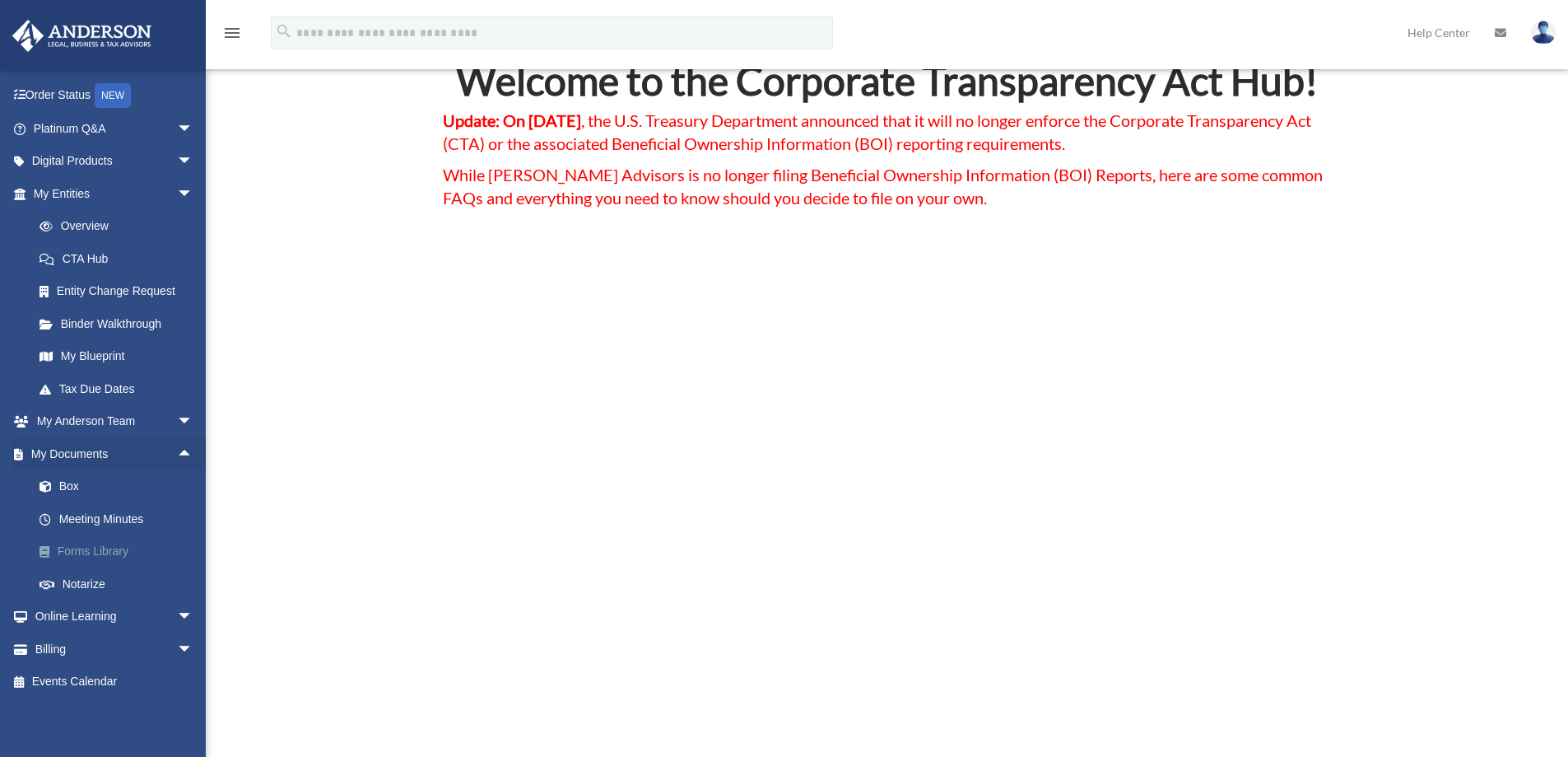
click at [83, 548] on link "Forms Library" at bounding box center [120, 551] width 195 height 33
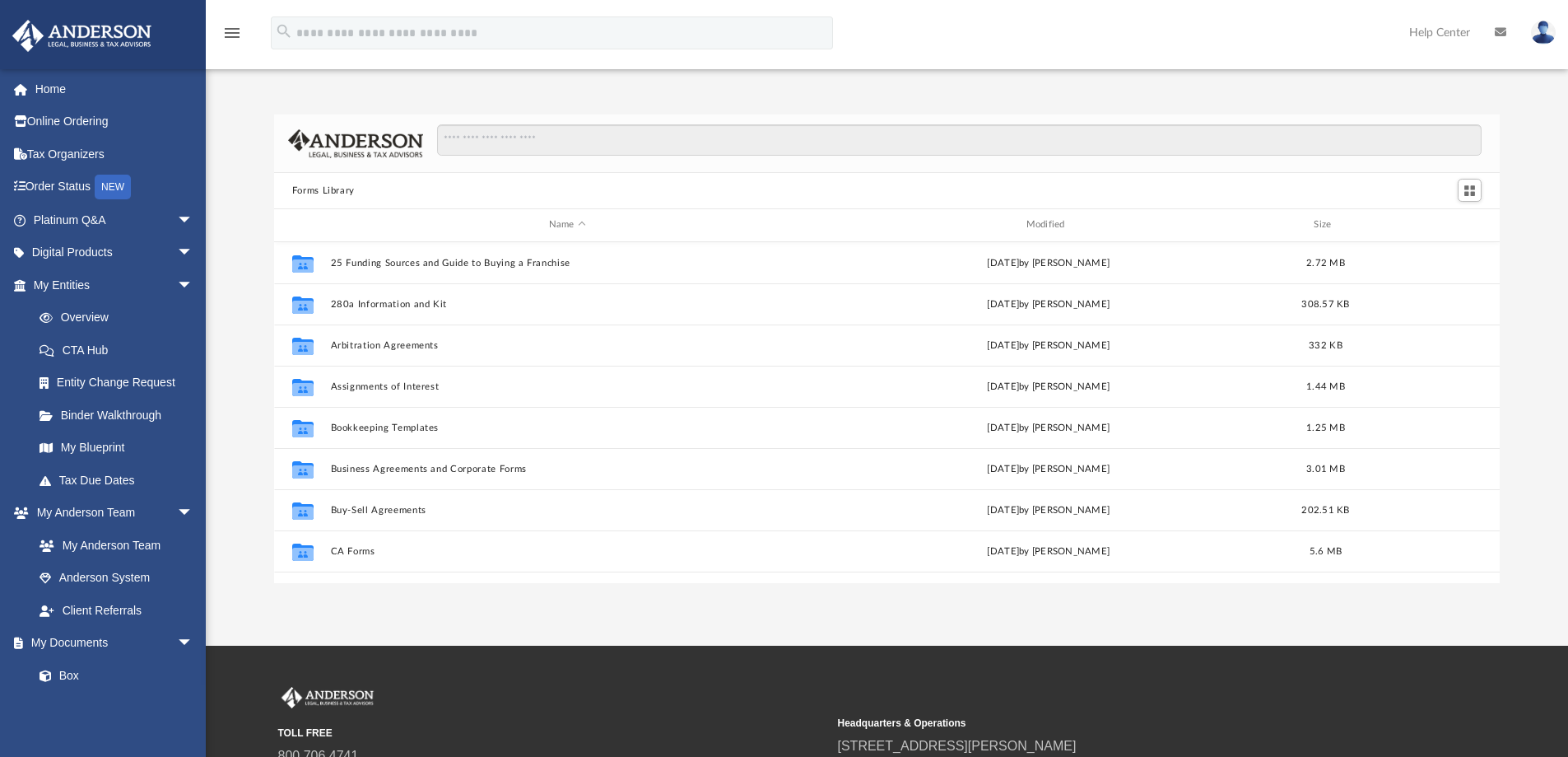
scroll to position [363, 1213]
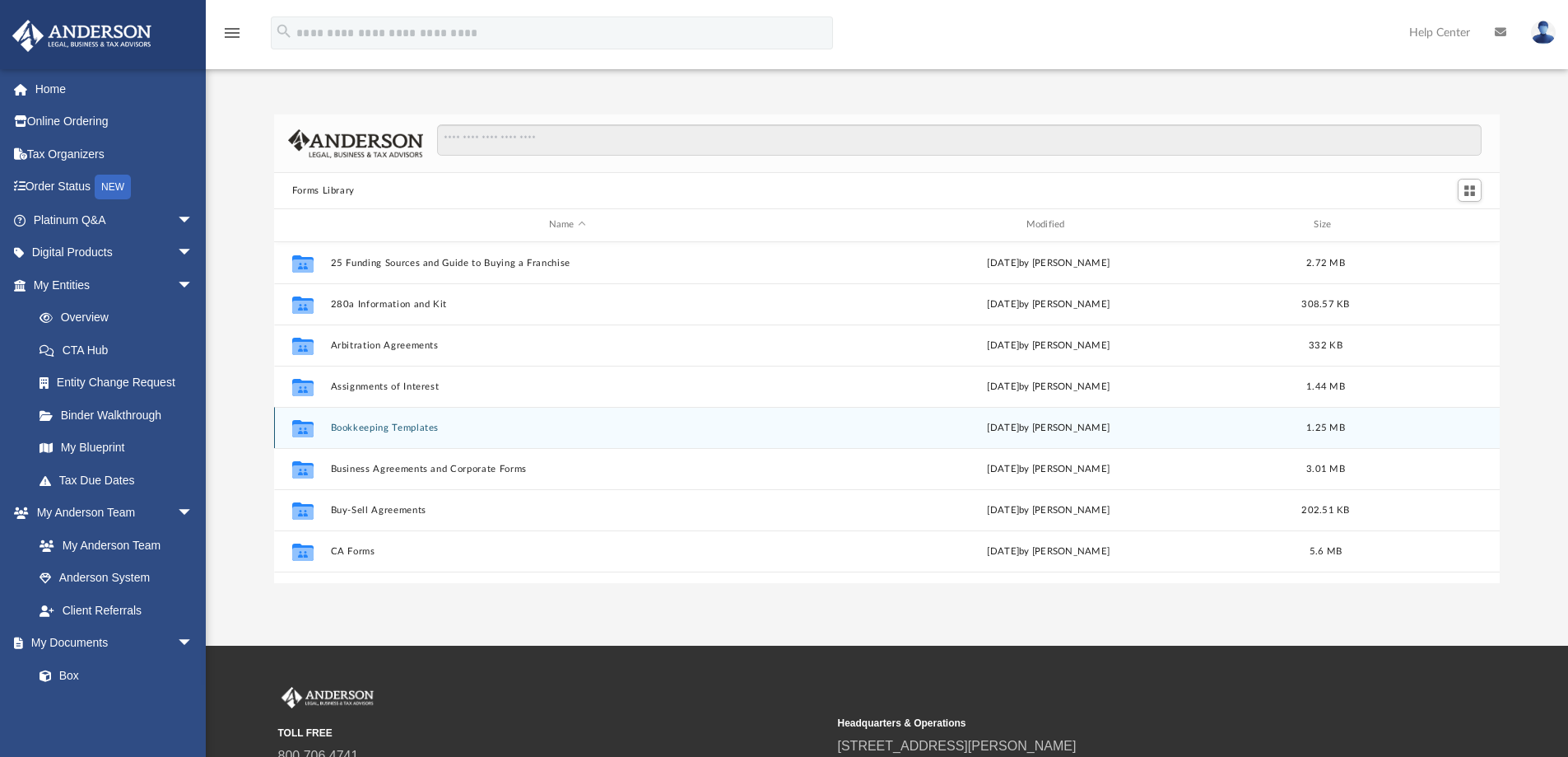
click at [406, 429] on button "Bookkeeping Templates" at bounding box center [567, 427] width 474 height 11
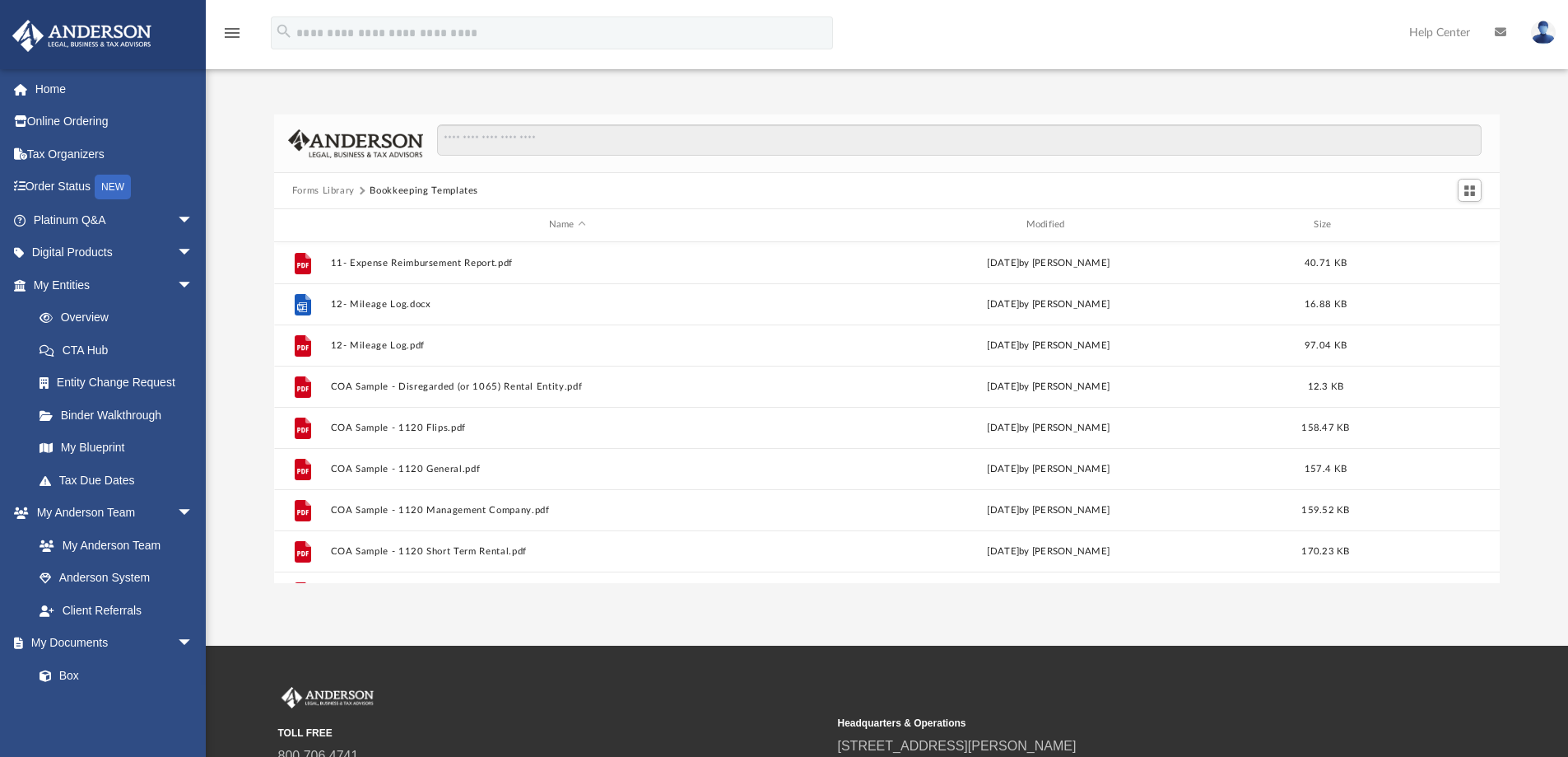
click at [319, 196] on button "Forms Library" at bounding box center [323, 190] width 62 height 15
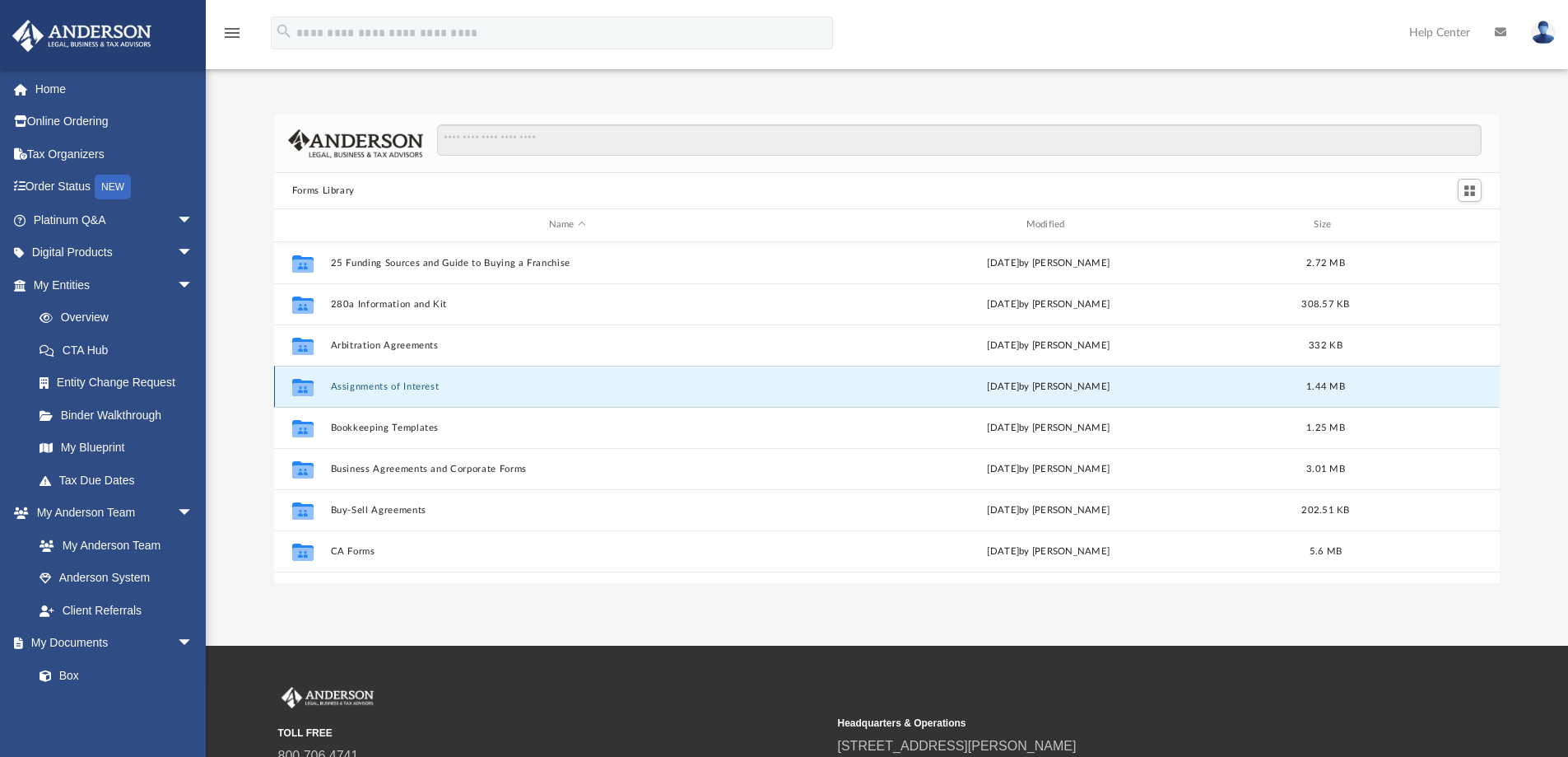
click at [382, 383] on button "Assignments of Interest" at bounding box center [567, 386] width 474 height 11
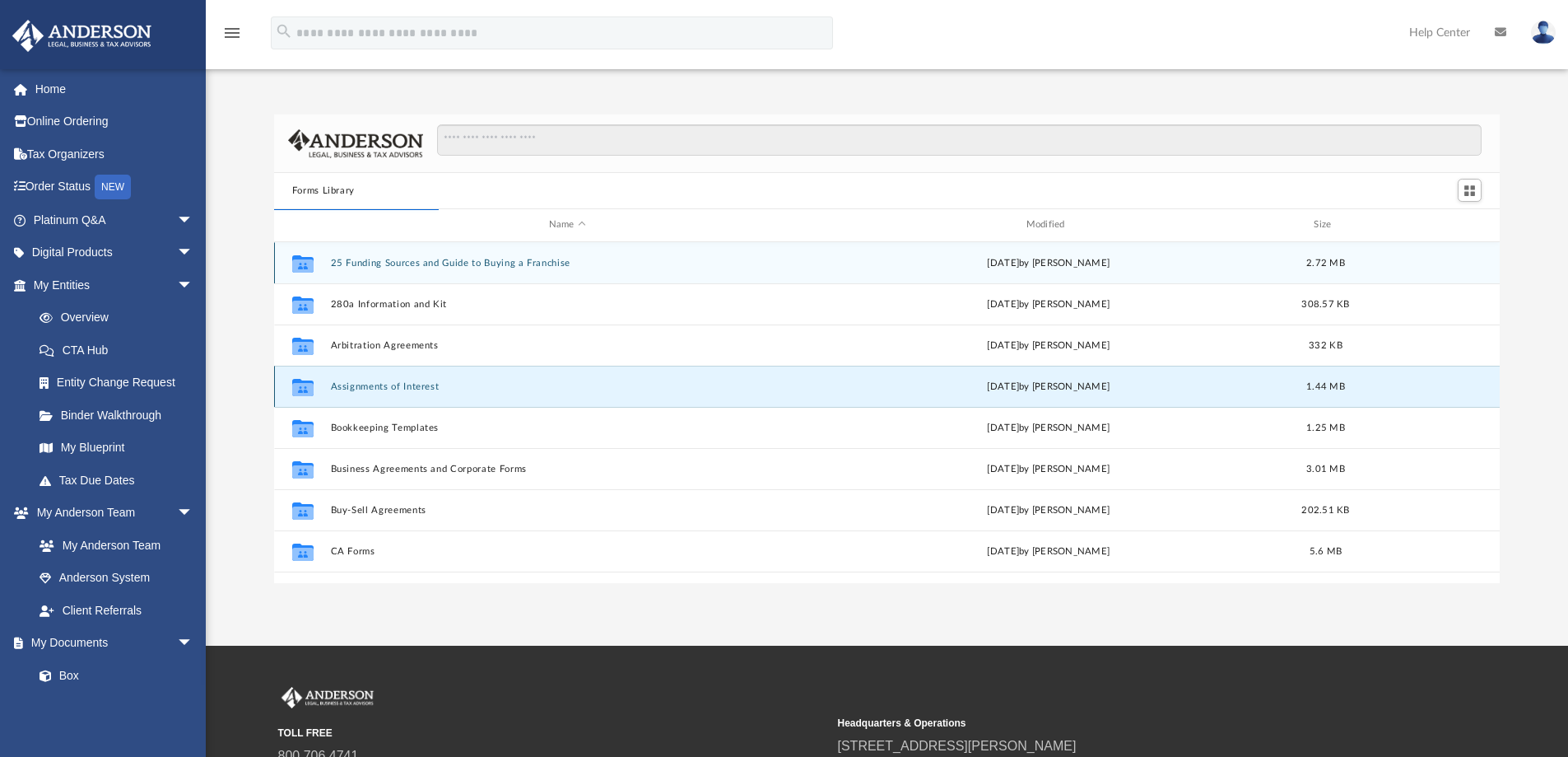
click at [388, 387] on button "Assignments of Interest" at bounding box center [567, 386] width 474 height 11
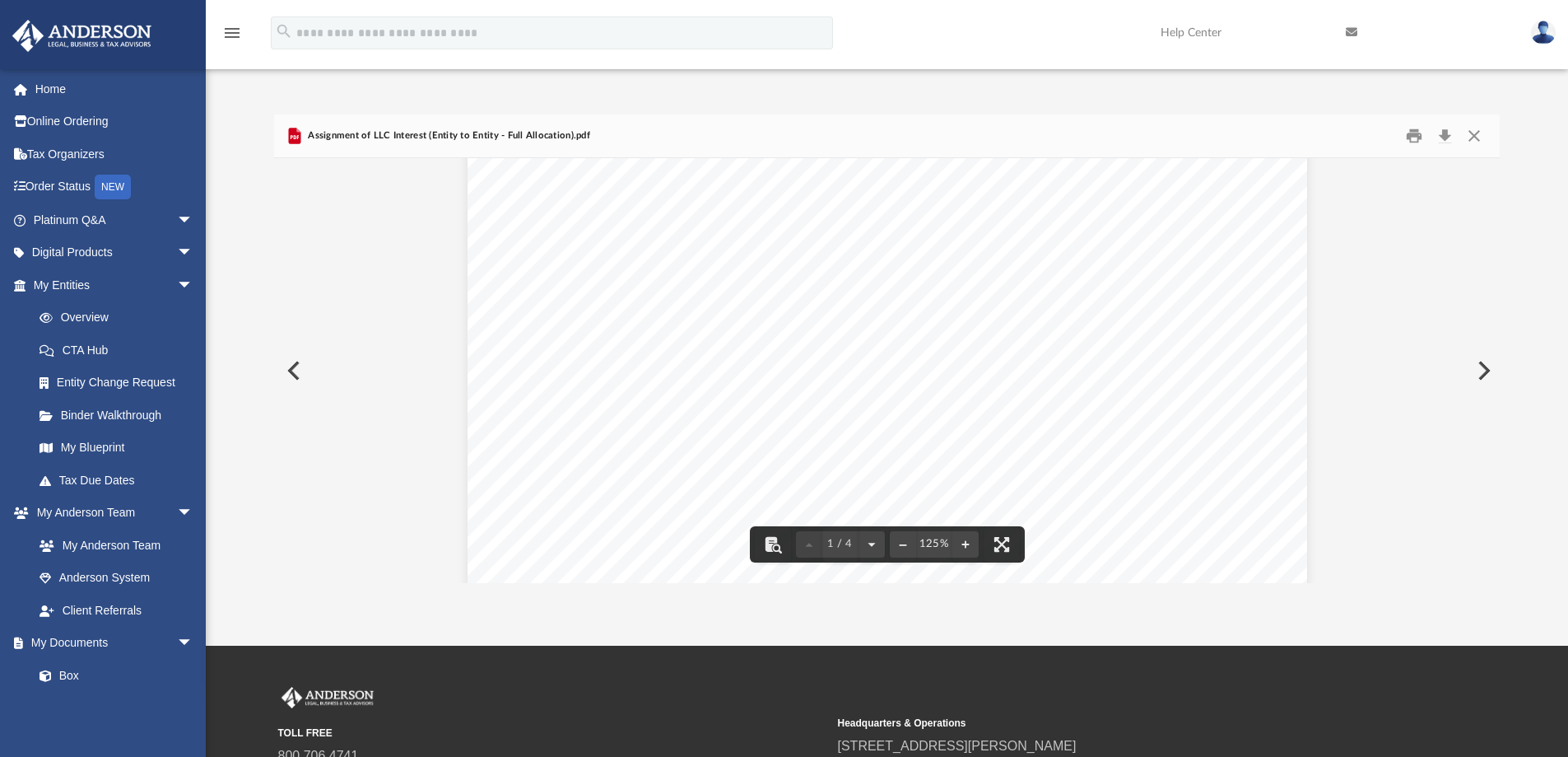
scroll to position [0, 0]
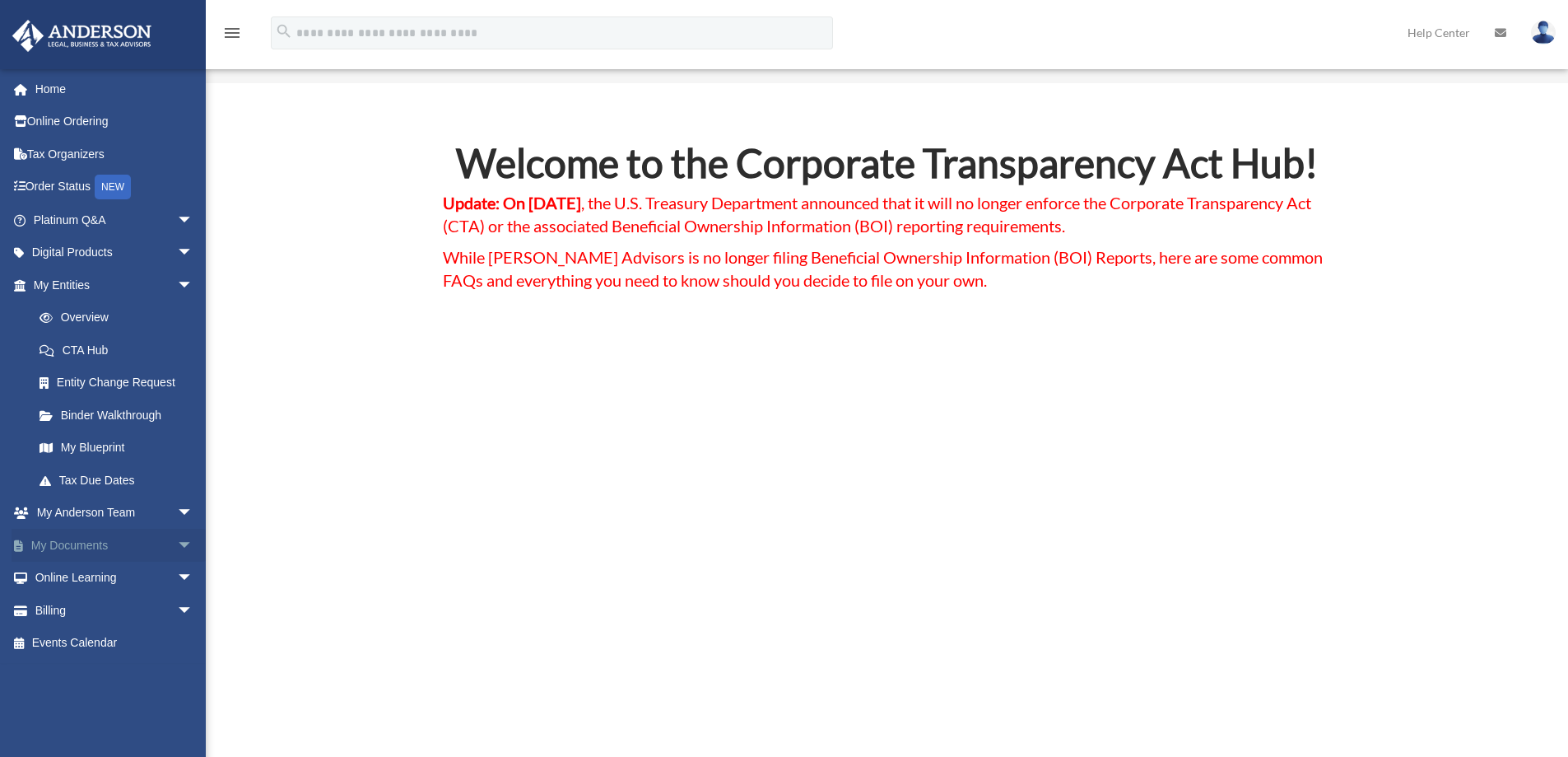
scroll to position [110, 0]
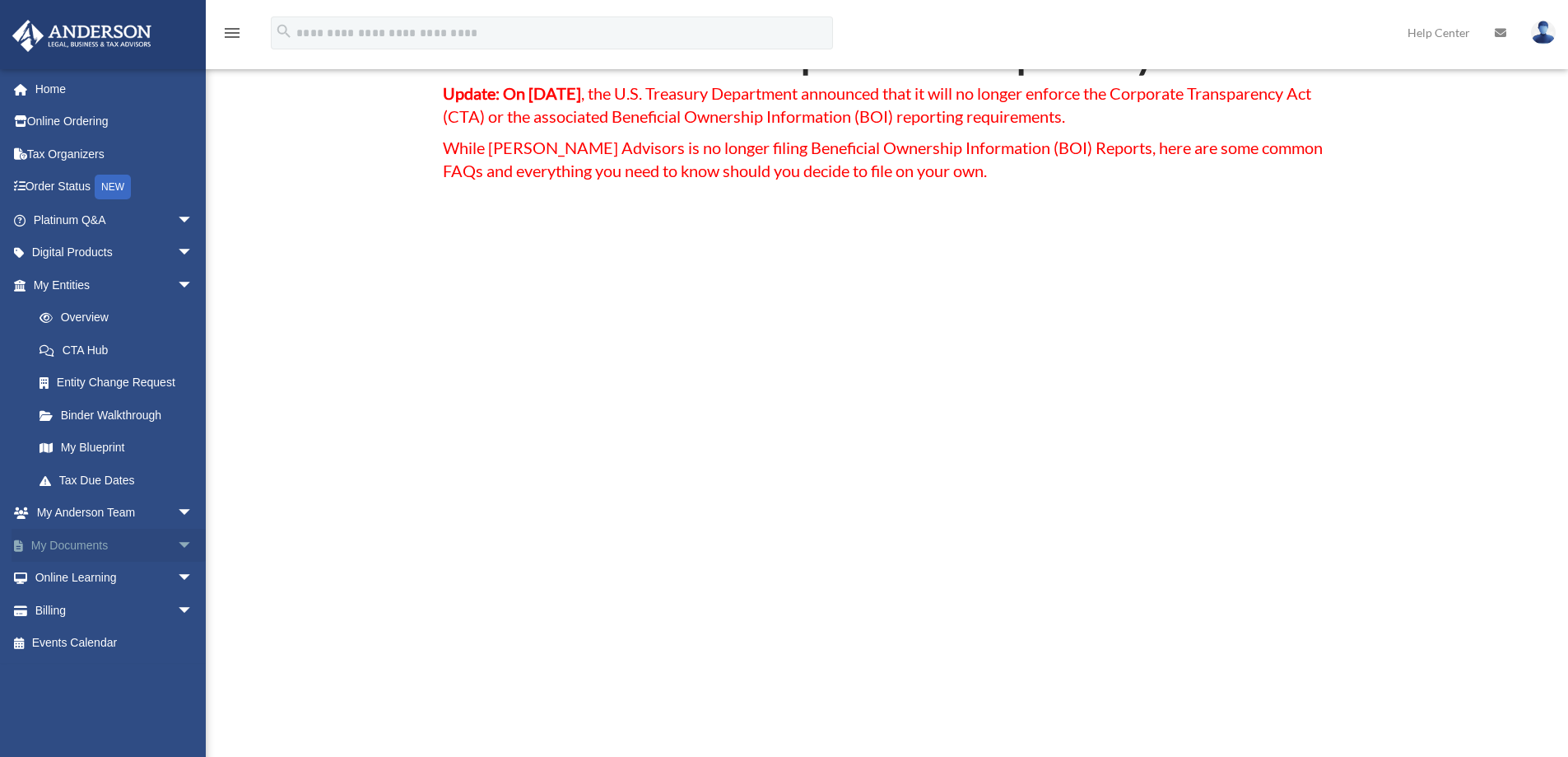
click at [177, 547] on span "arrow_drop_down" at bounding box center [193, 545] width 33 height 34
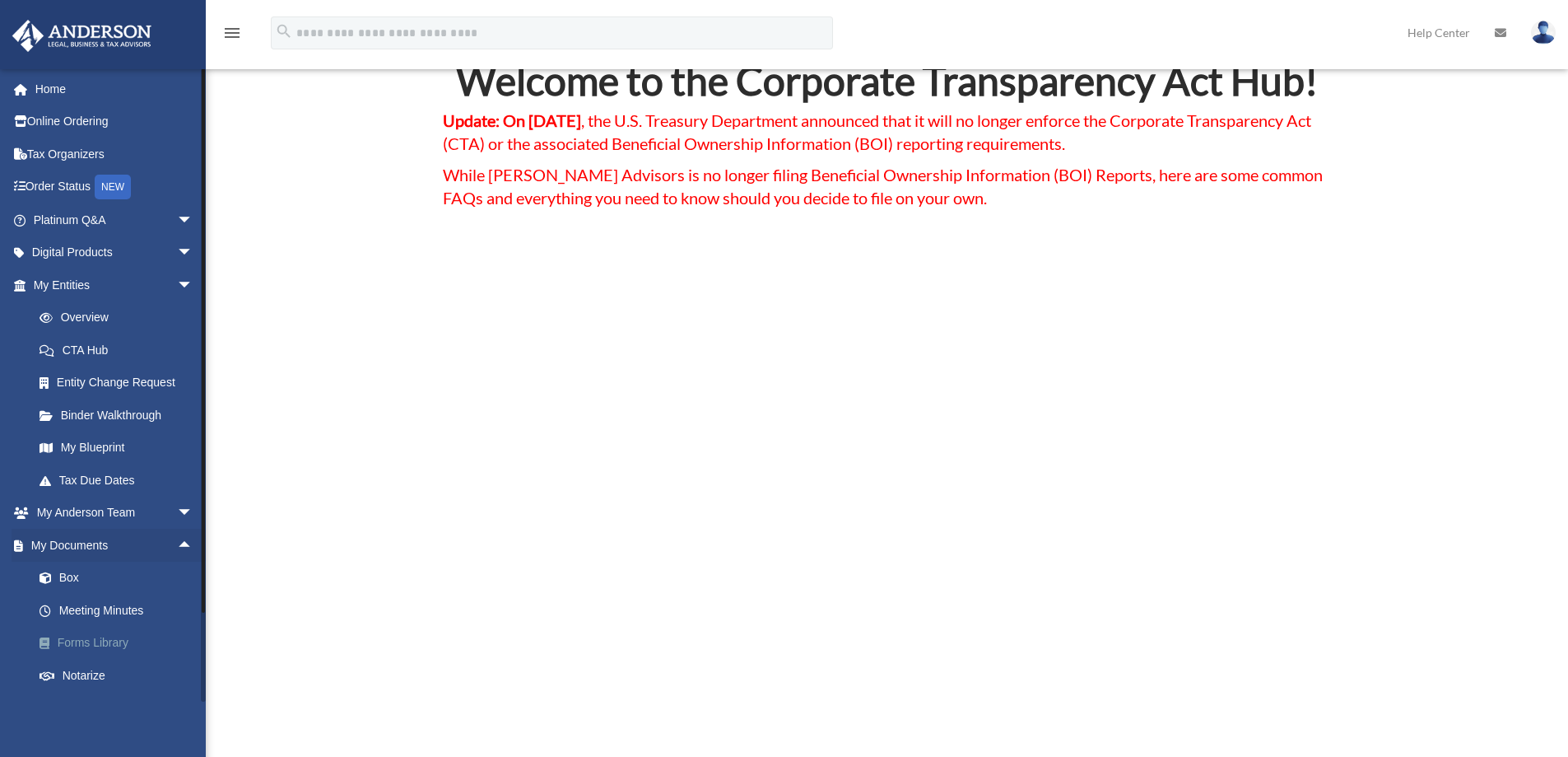
click at [99, 643] on link "Forms Library" at bounding box center [120, 642] width 195 height 33
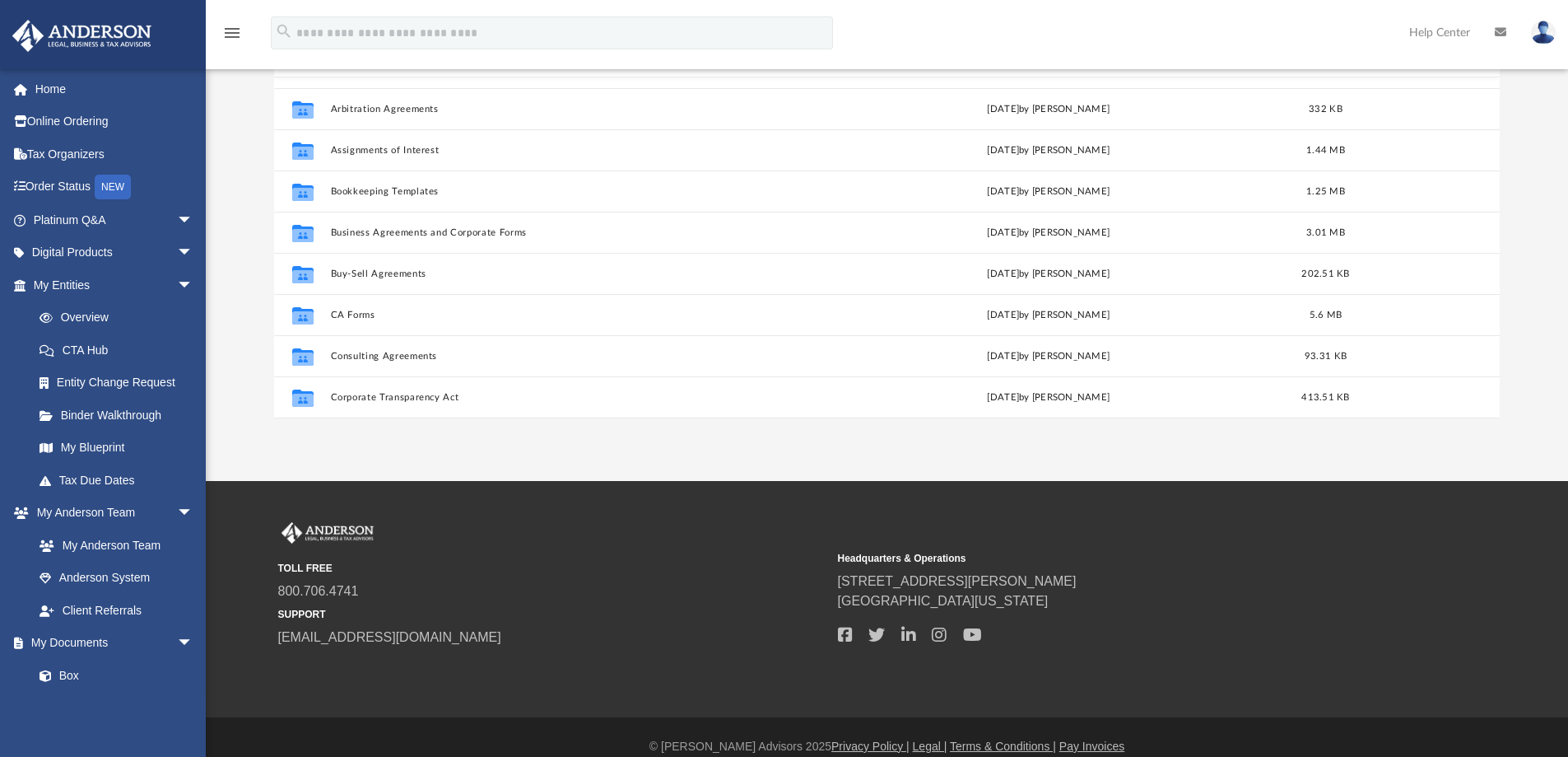
scroll to position [70, 0]
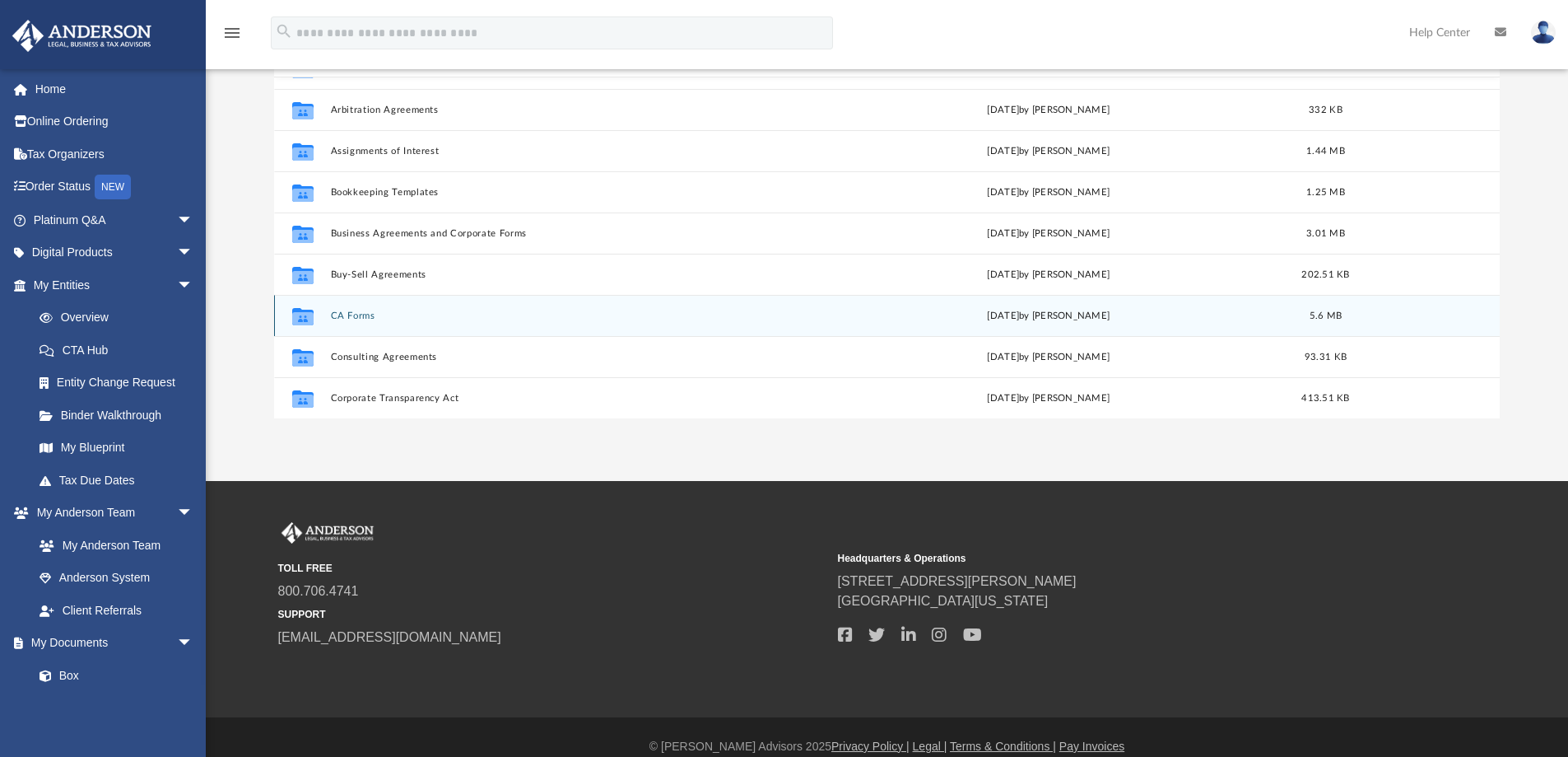
click at [365, 319] on button "CA Forms" at bounding box center [567, 315] width 474 height 11
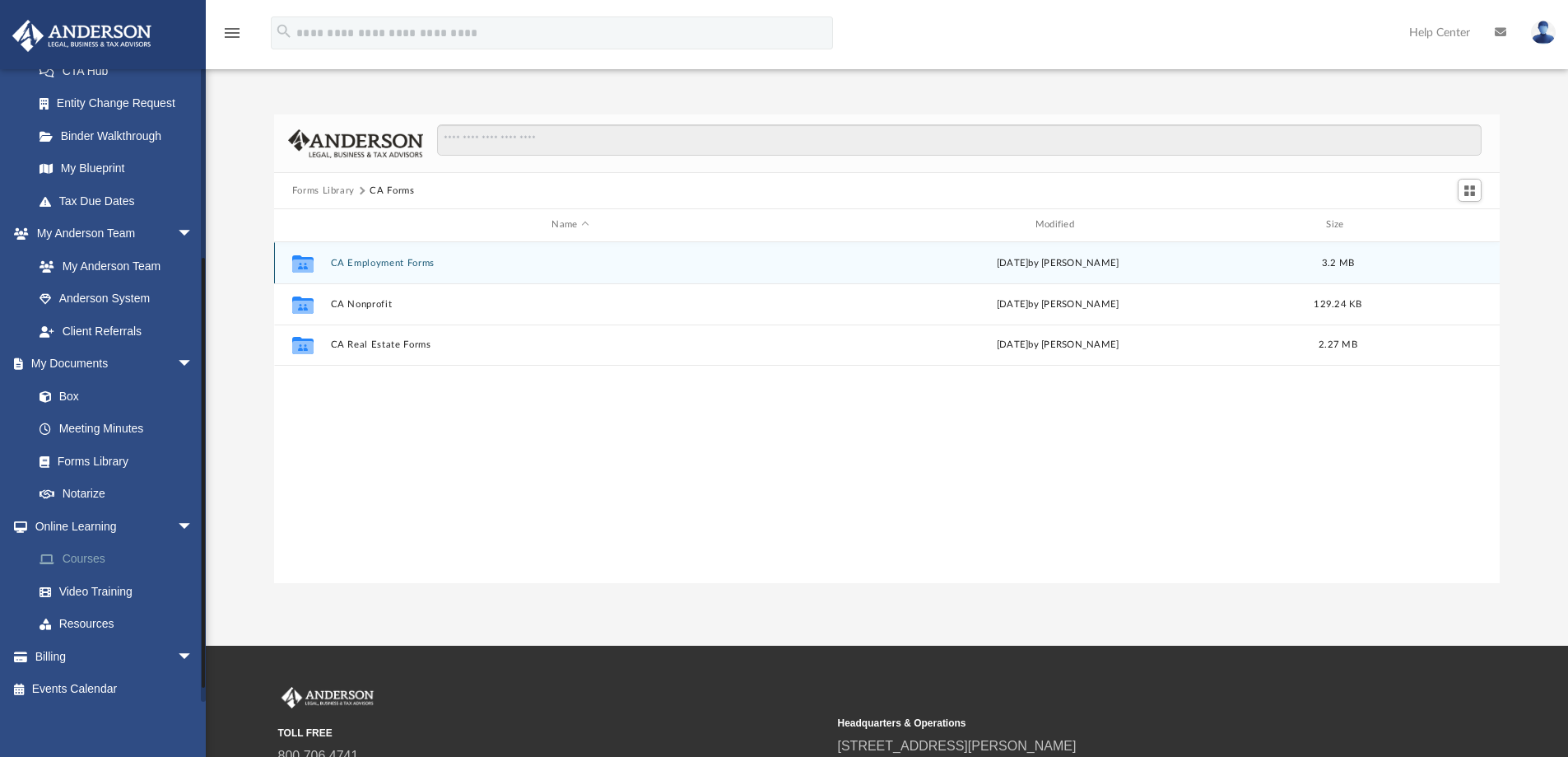
scroll to position [286, 0]
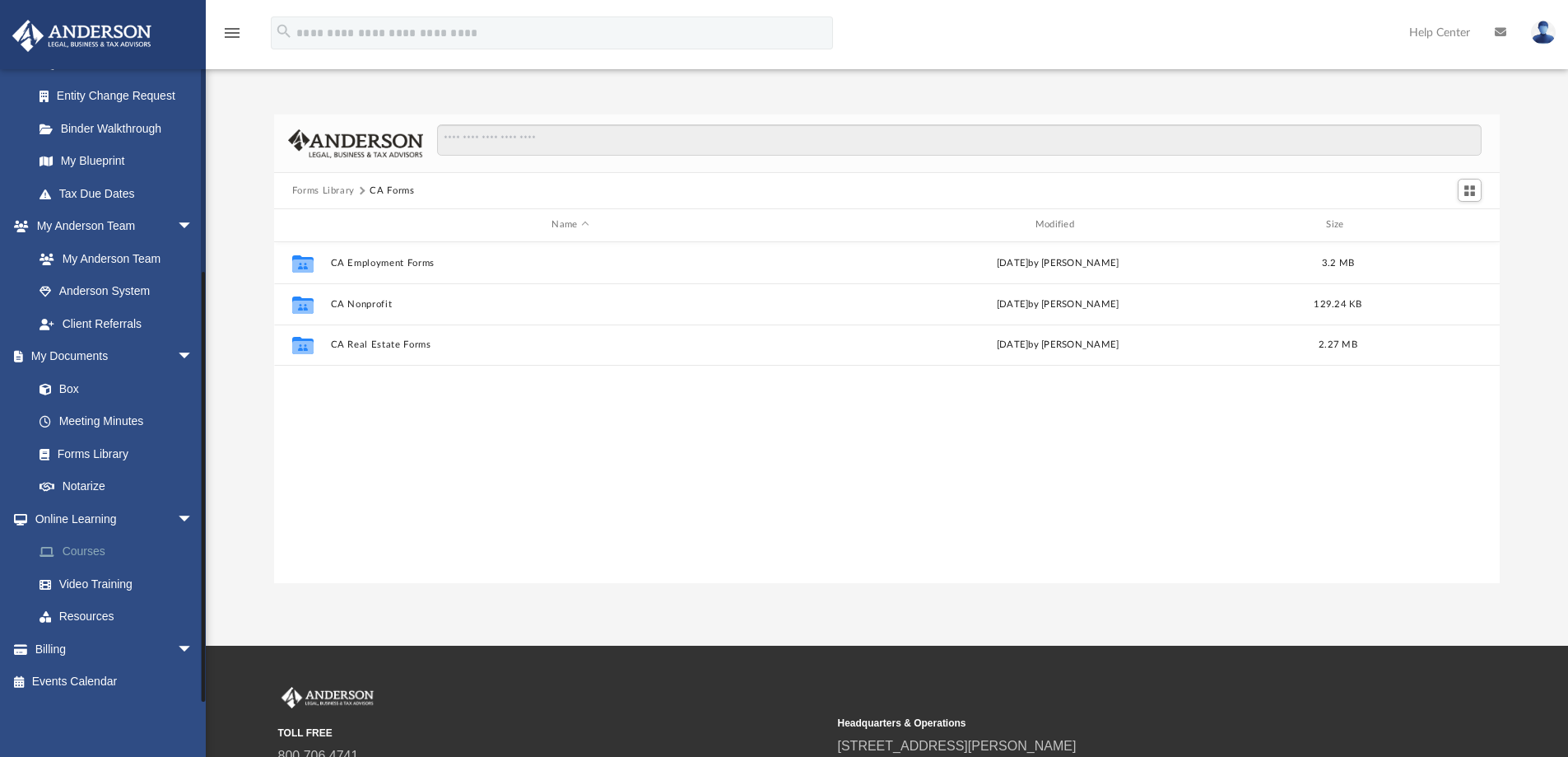
click at [76, 552] on link "Courses" at bounding box center [120, 551] width 195 height 33
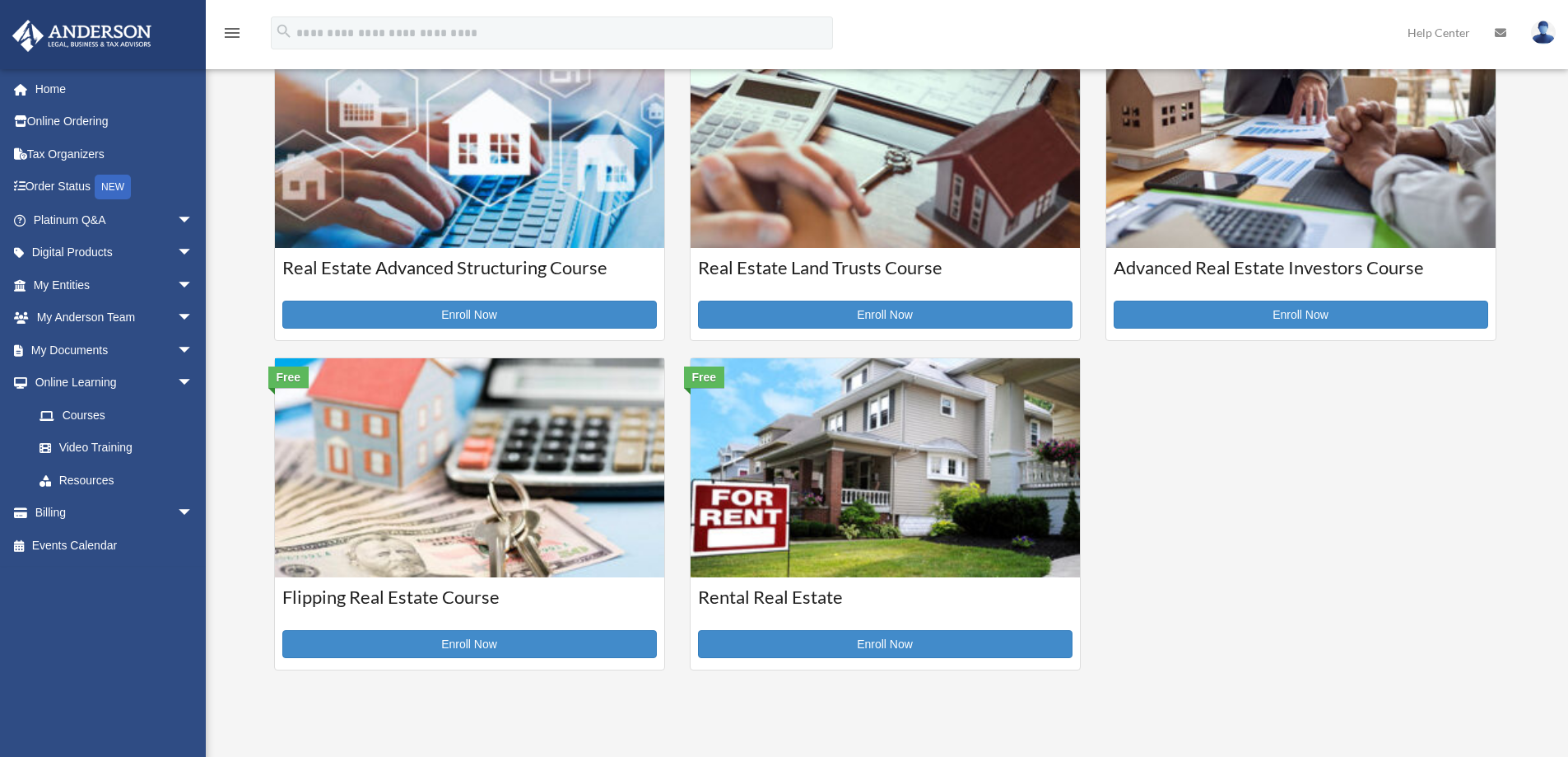
scroll to position [494, 0]
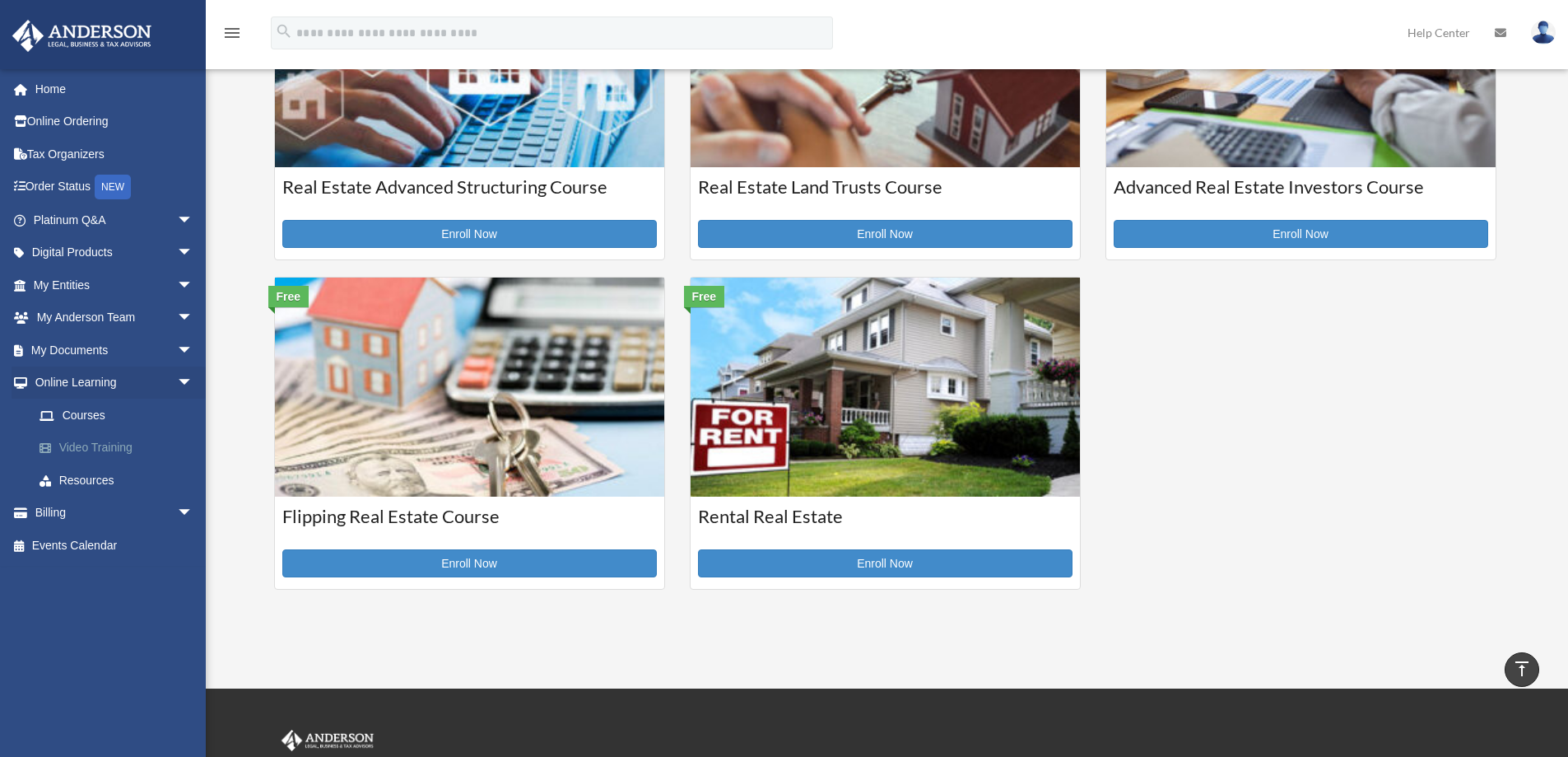
click at [96, 449] on link "Video Training" at bounding box center [120, 447] width 195 height 33
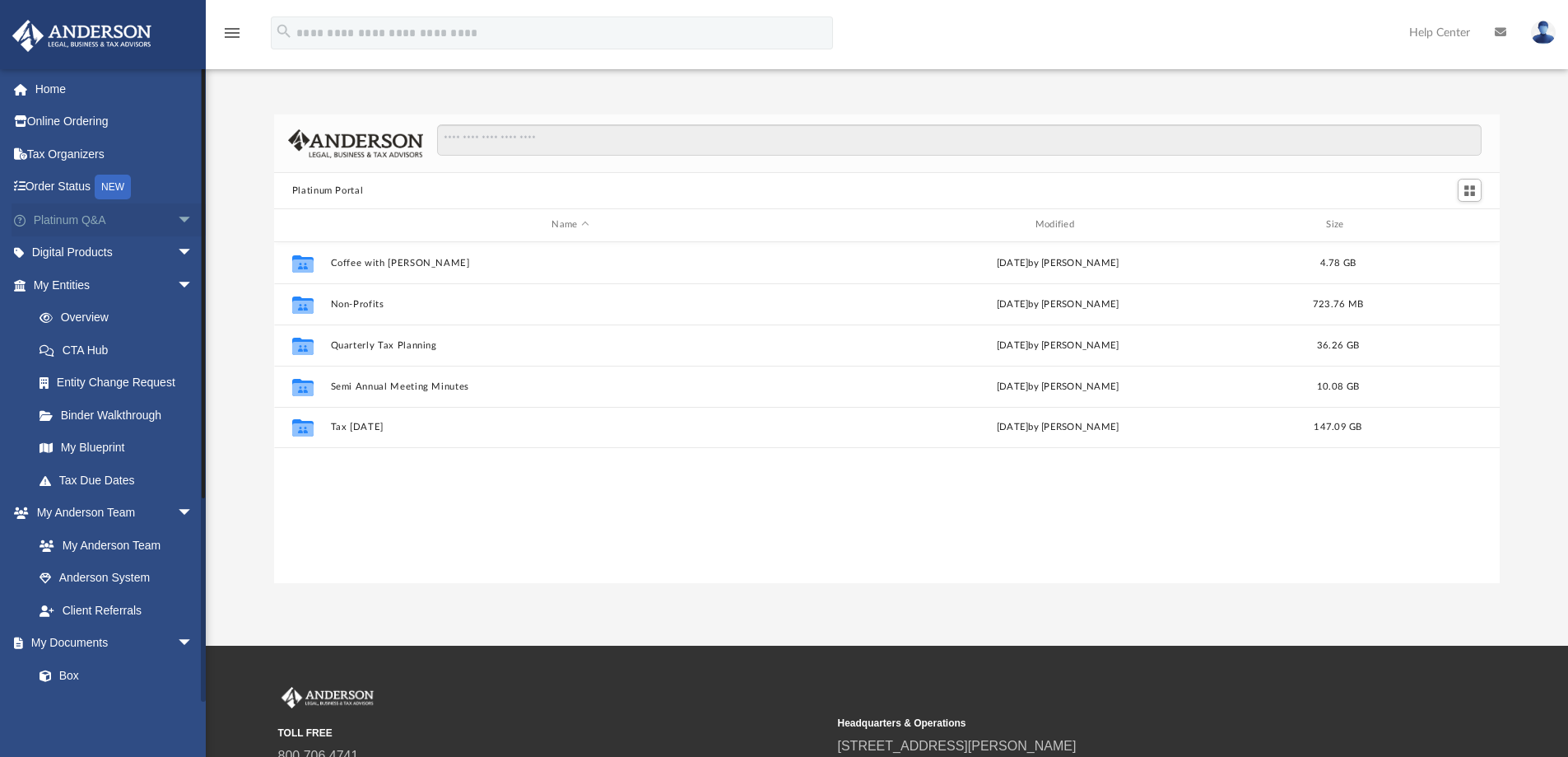
click at [177, 217] on span "arrow_drop_down" at bounding box center [193, 220] width 33 height 34
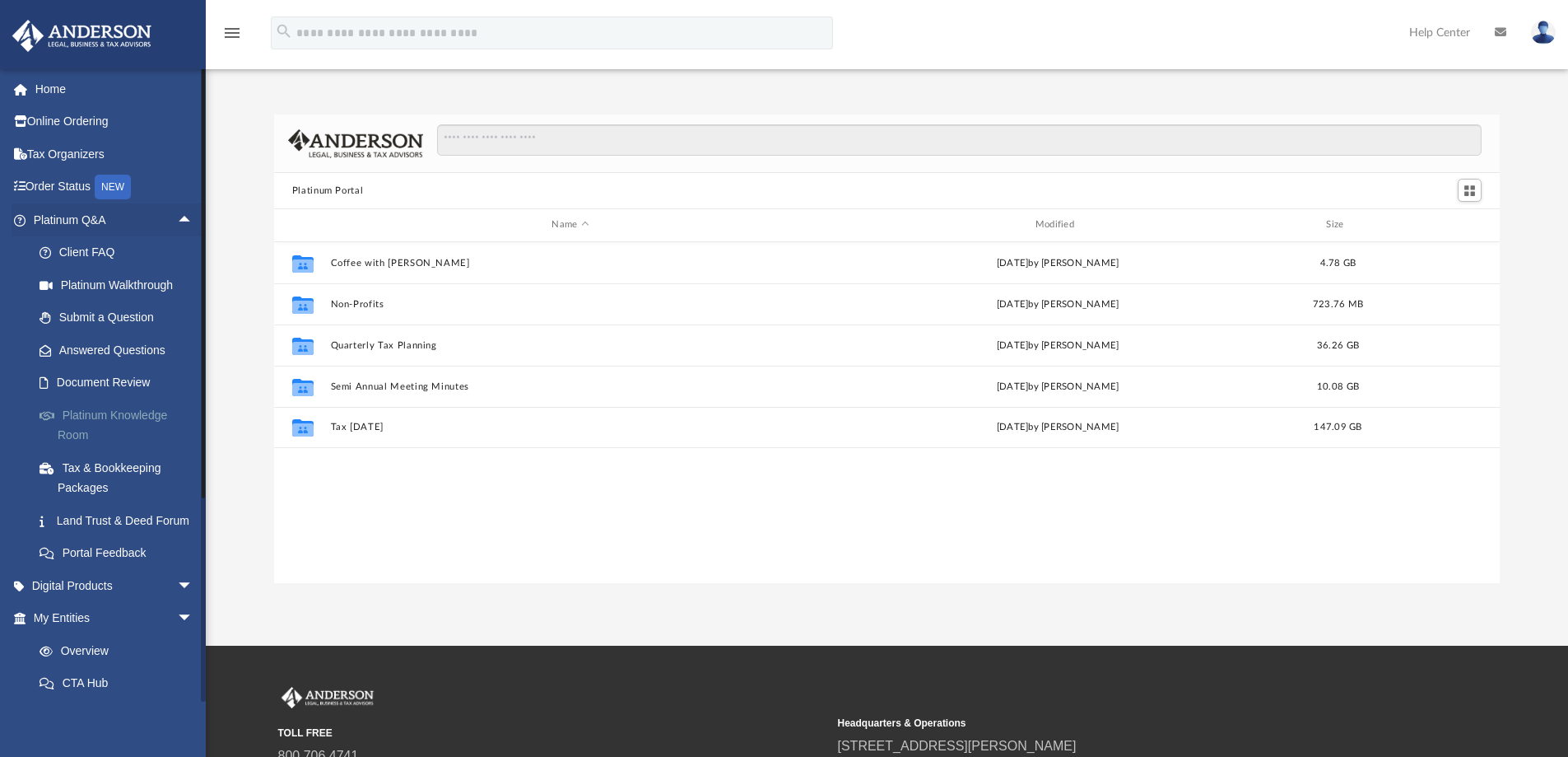
click at [124, 415] on link "Platinum Knowledge Room" at bounding box center [120, 424] width 195 height 53
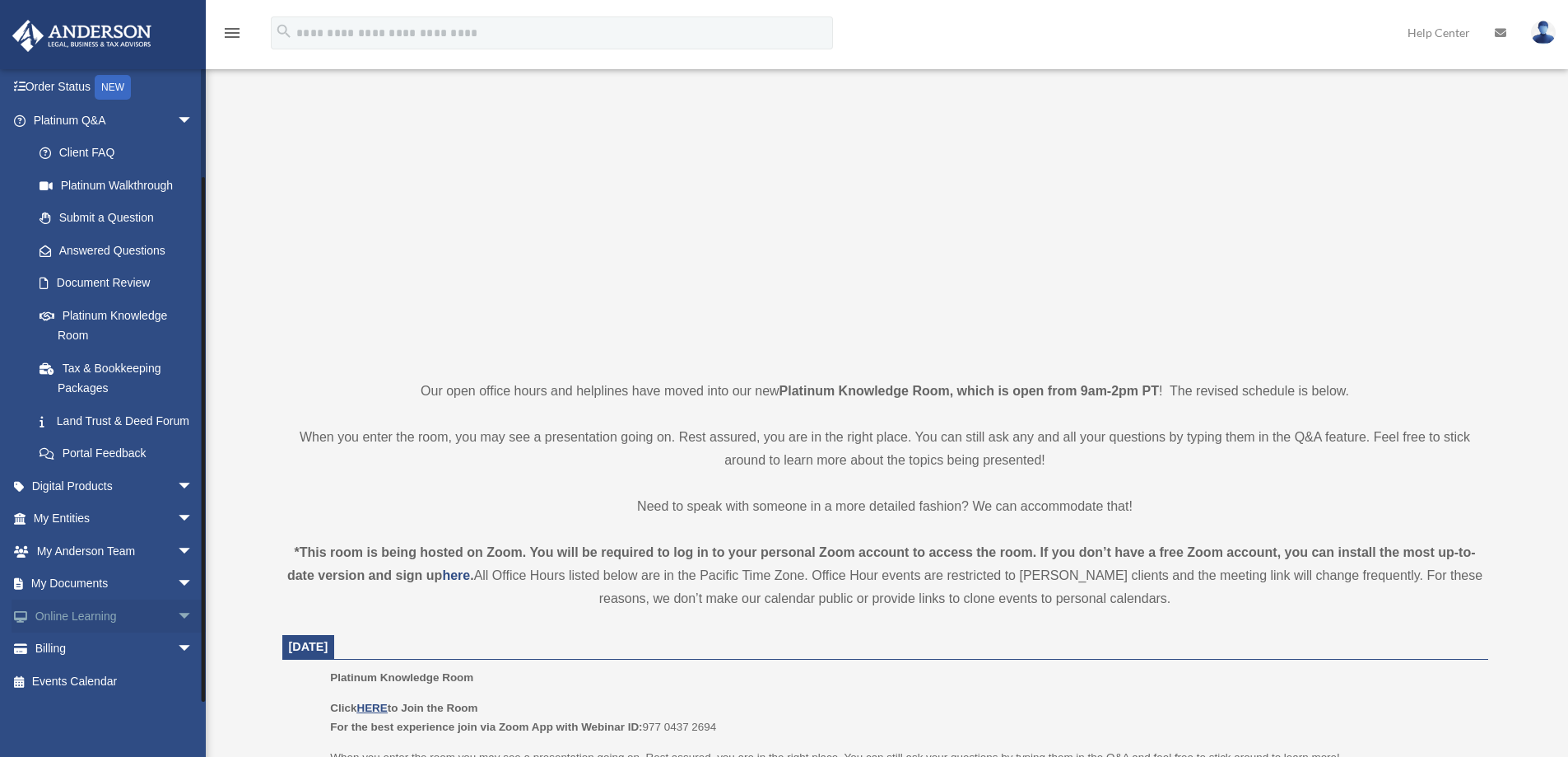
scroll to position [247, 0]
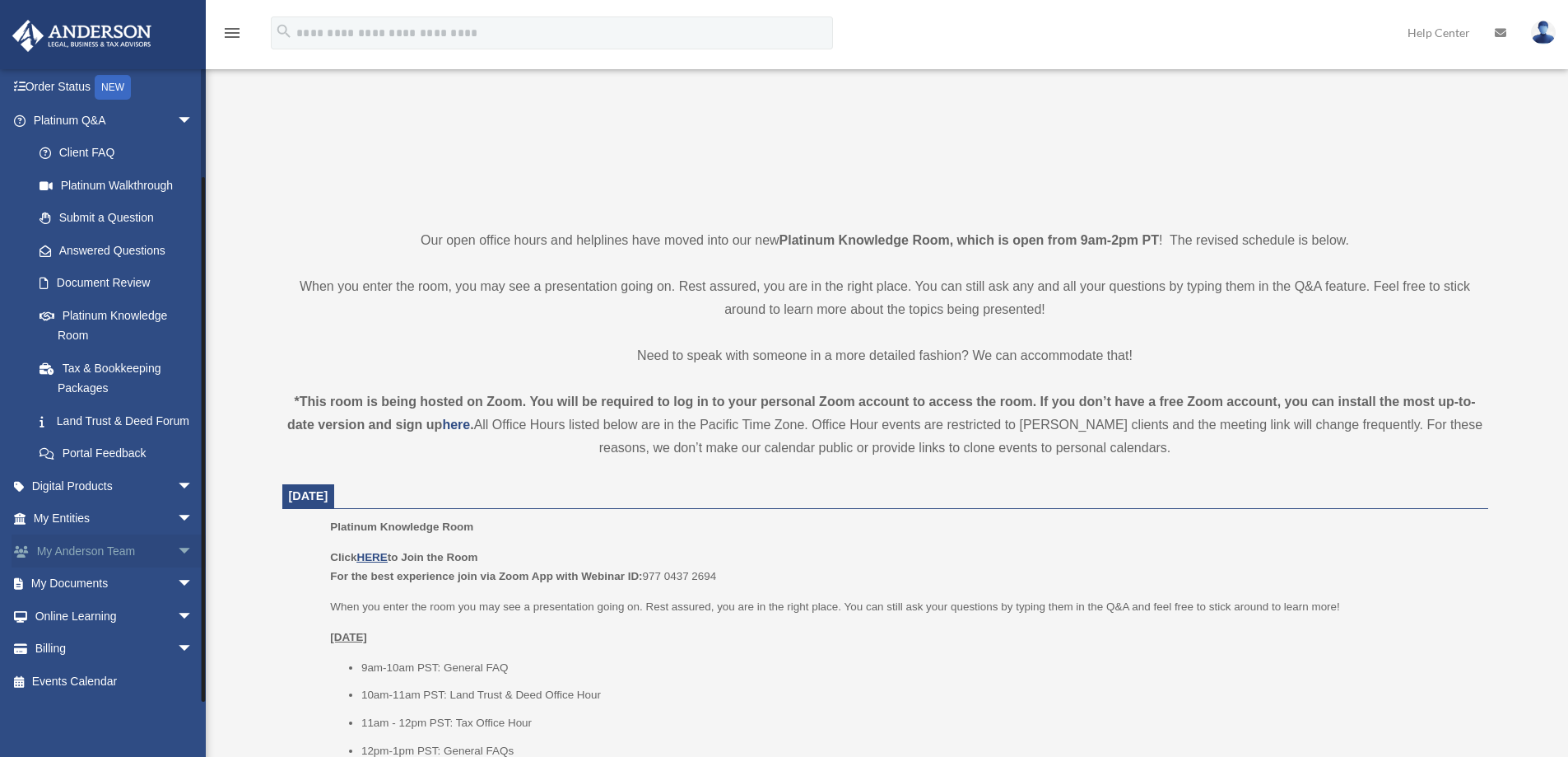
click at [177, 548] on span "arrow_drop_down" at bounding box center [193, 551] width 33 height 34
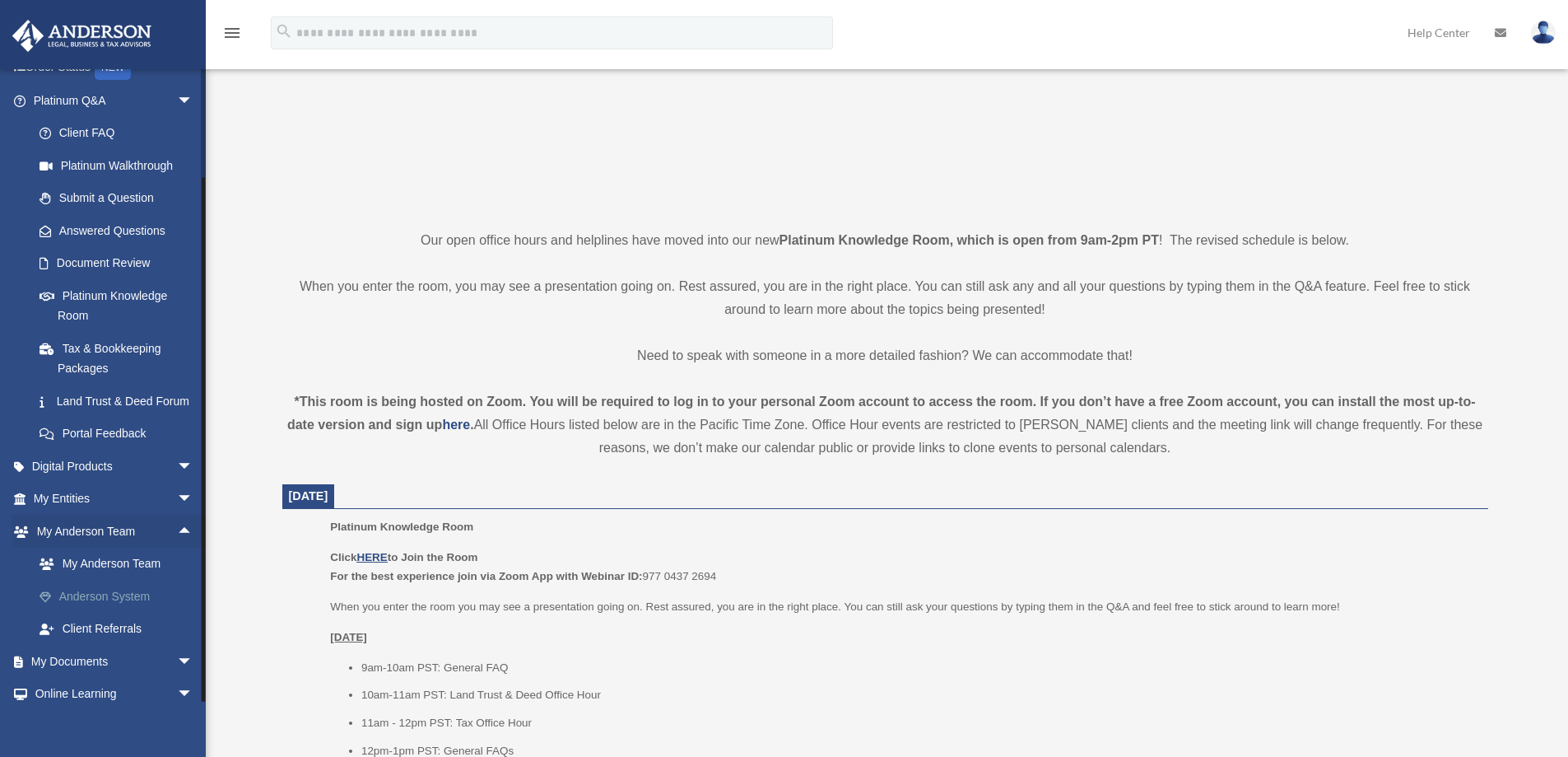
click at [137, 611] on link "Anderson System" at bounding box center [120, 595] width 195 height 33
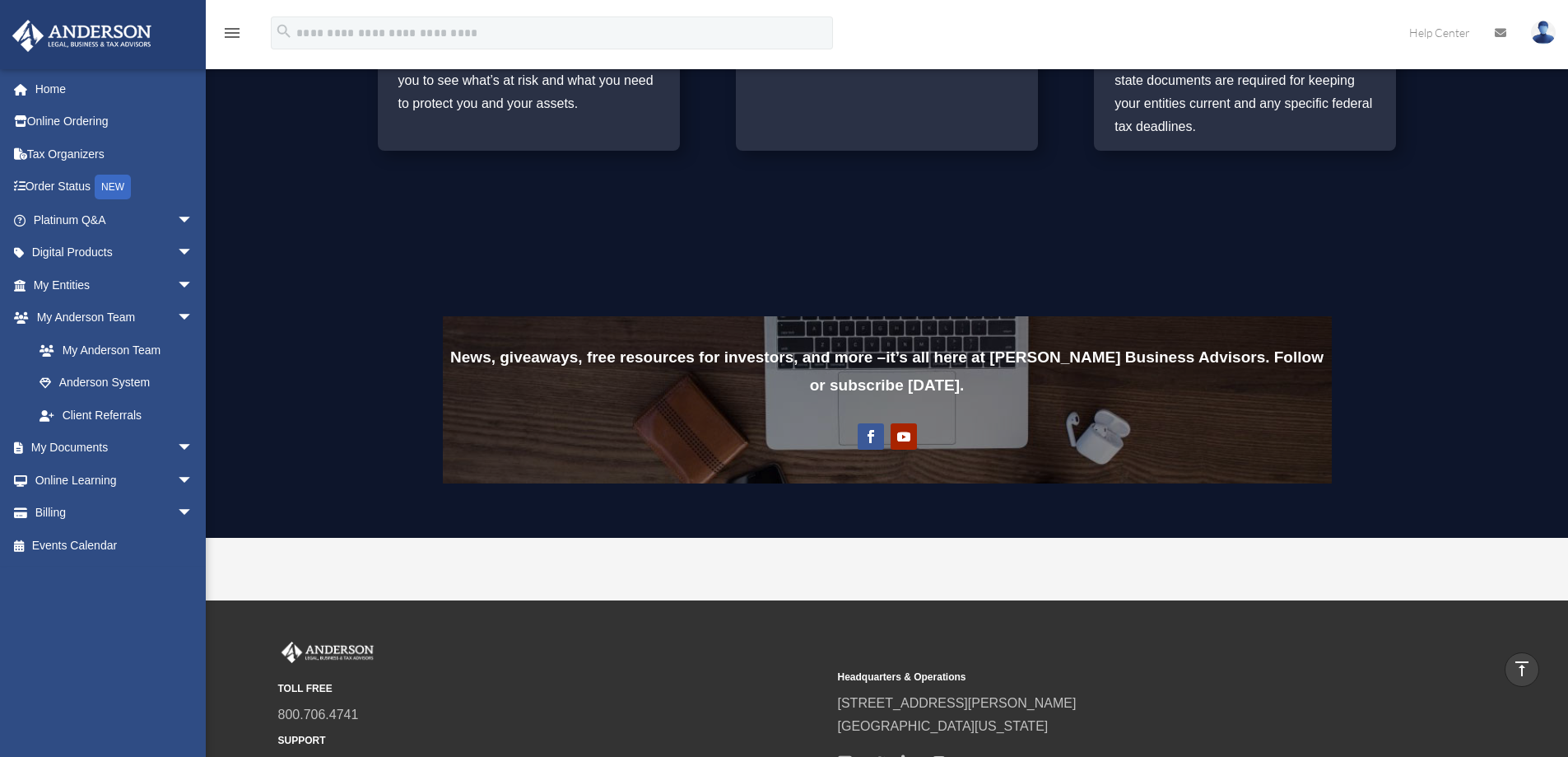
scroll to position [922, 0]
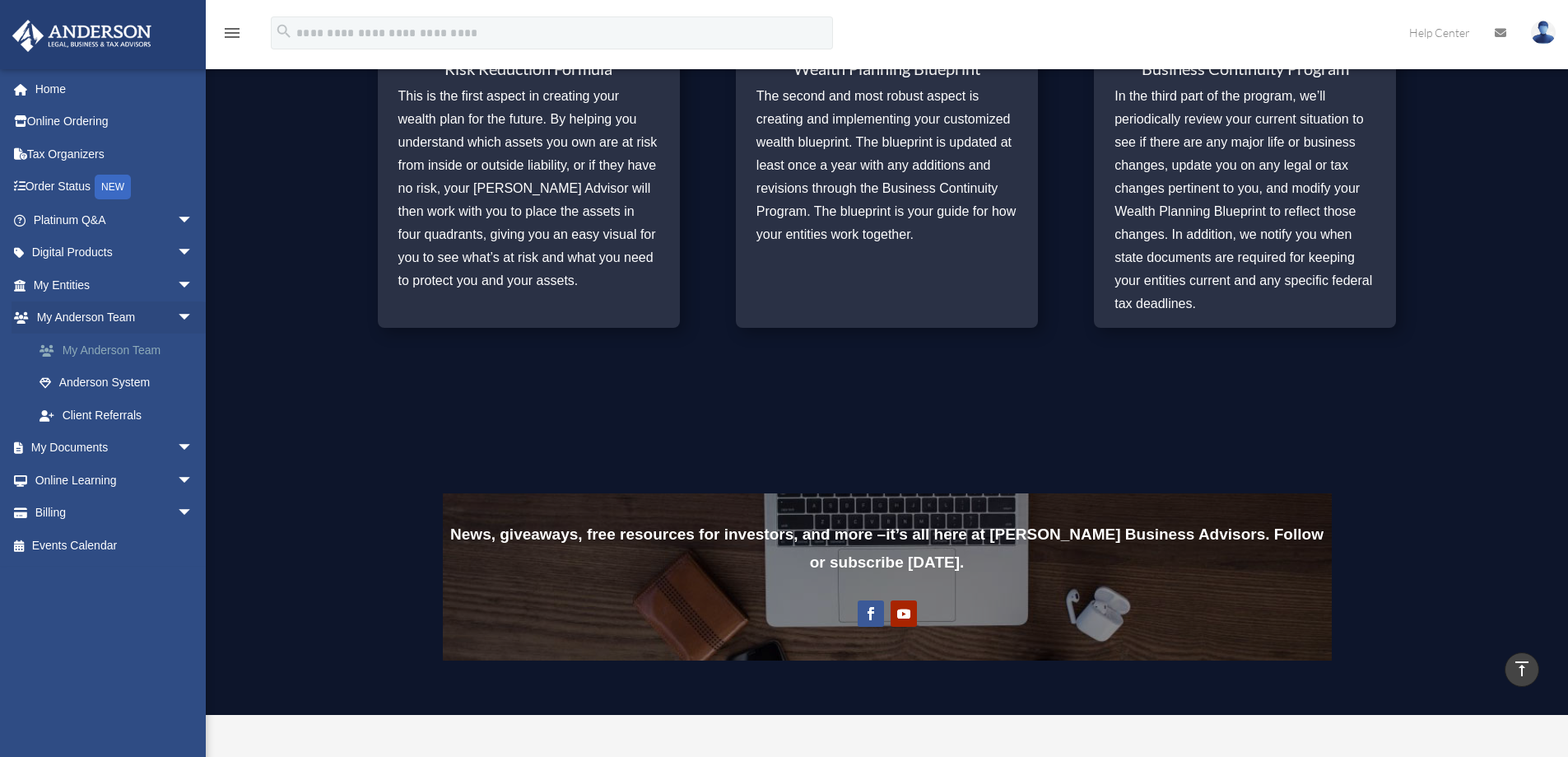
click at [136, 356] on link "My Anderson Team" at bounding box center [120, 350] width 195 height 33
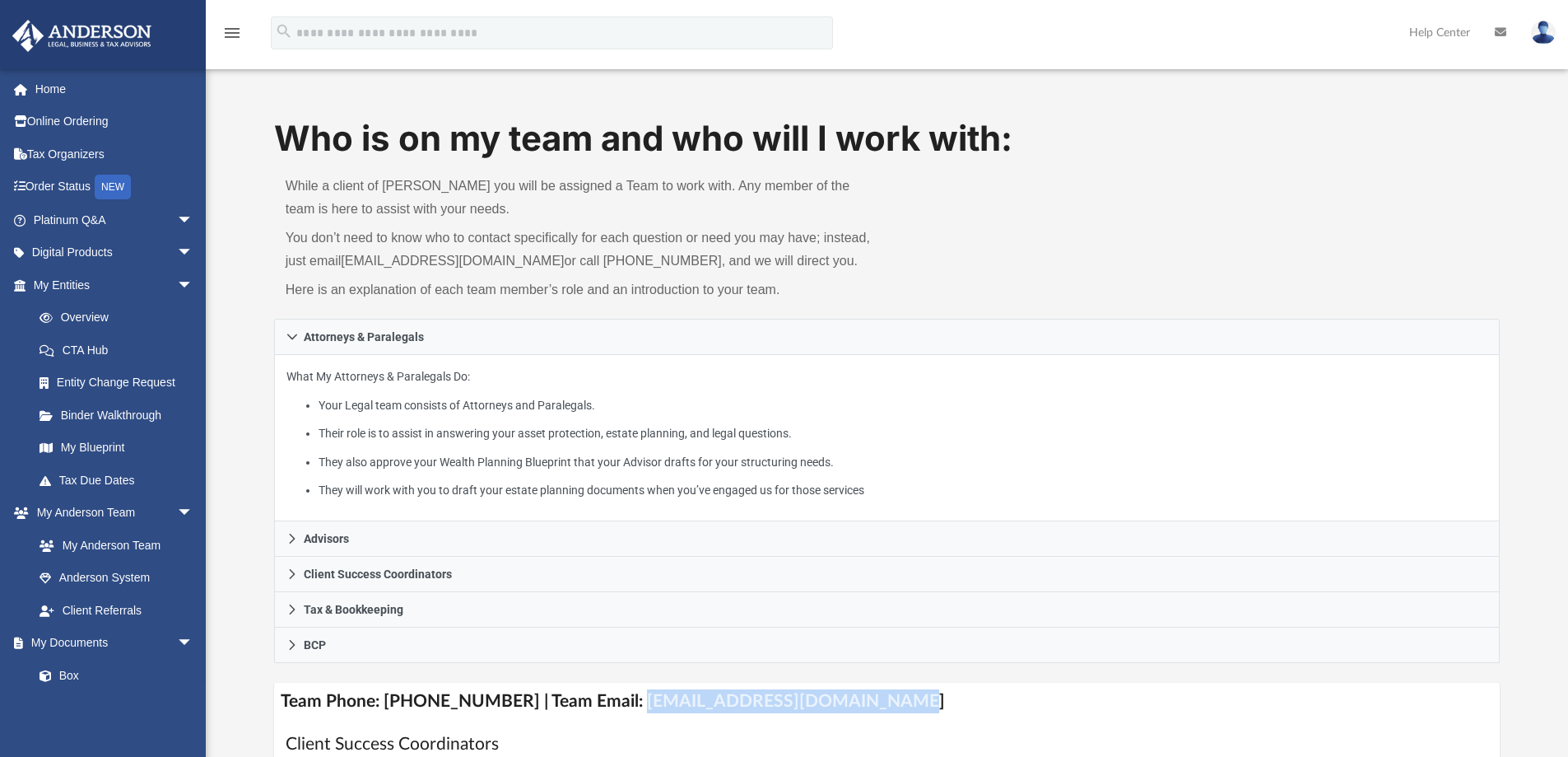
drag, startPoint x: 869, startPoint y: 699, endPoint x: 616, endPoint y: 691, distance: 253.1
click at [616, 691] on h4 "Team Phone: [PHONE_NUMBER] | Team Email: [EMAIL_ADDRESS][DOMAIN_NAME]" at bounding box center [888, 701] width 1226 height 37
copy h4 "[EMAIL_ADDRESS][DOMAIN_NAME]"
click at [71, 94] on link "Home" at bounding box center [115, 88] width 207 height 33
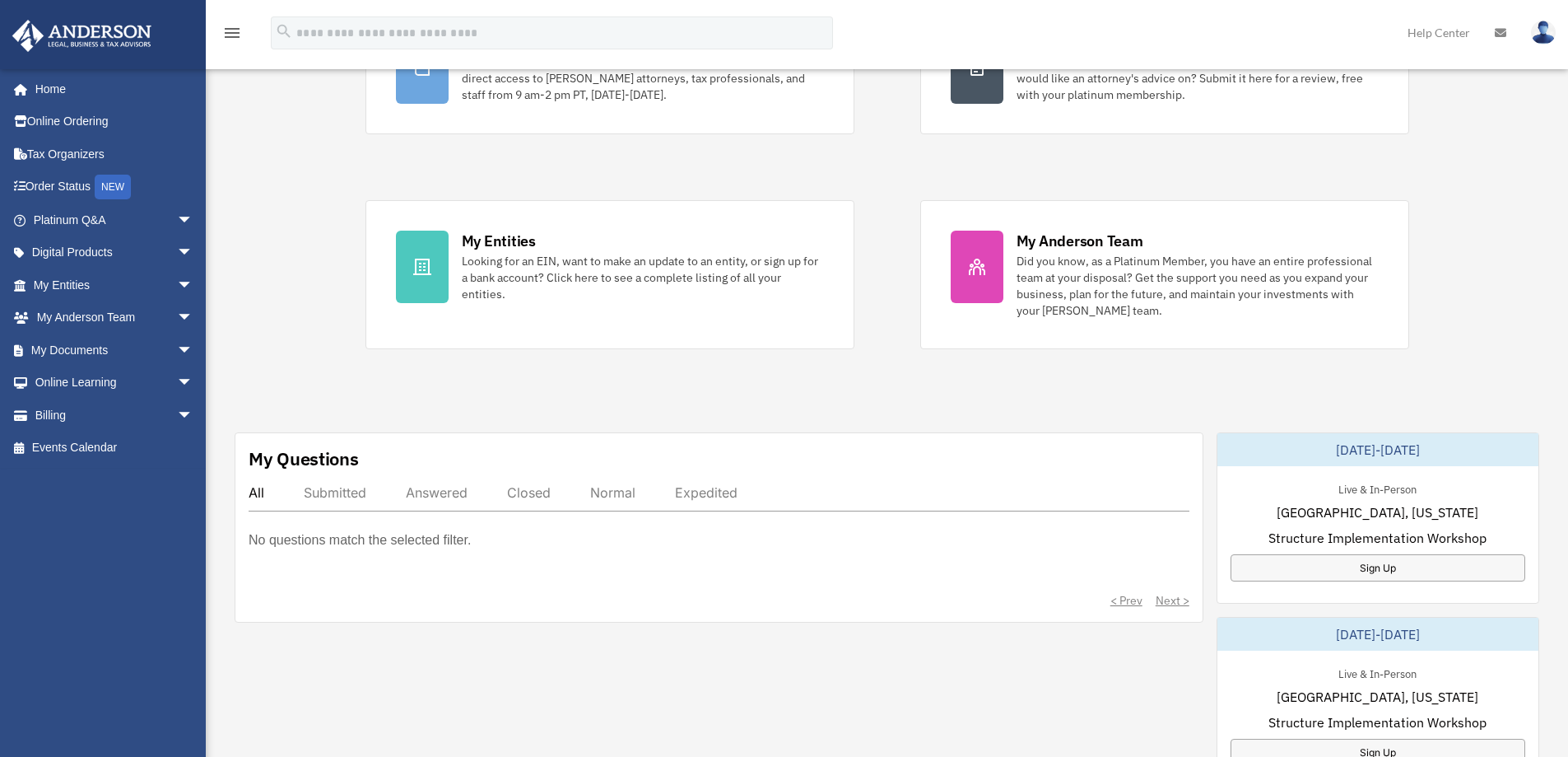
scroll to position [82, 0]
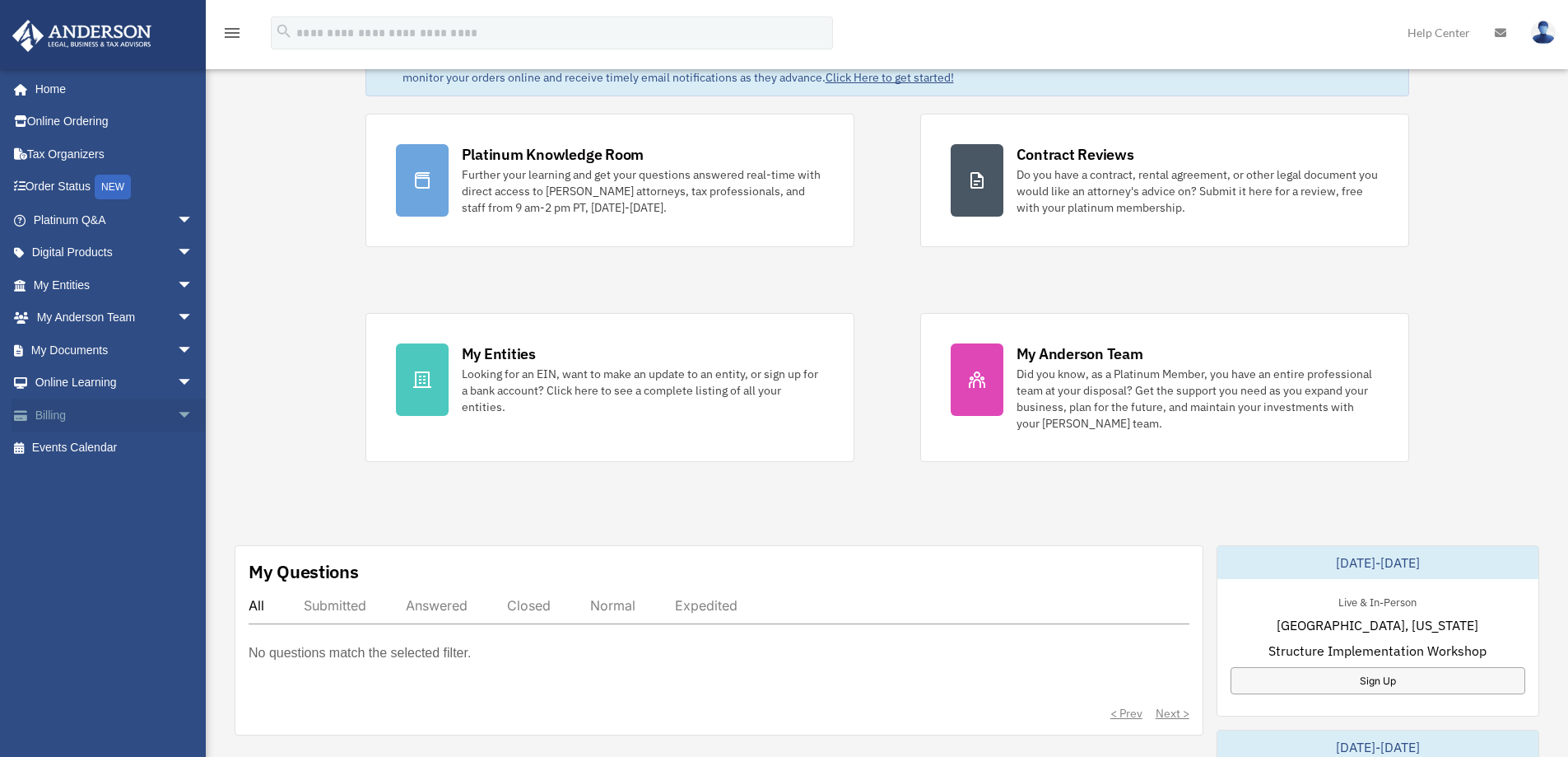
click at [177, 415] on span "arrow_drop_down" at bounding box center [193, 415] width 33 height 34
